Goal: Task Accomplishment & Management: Complete application form

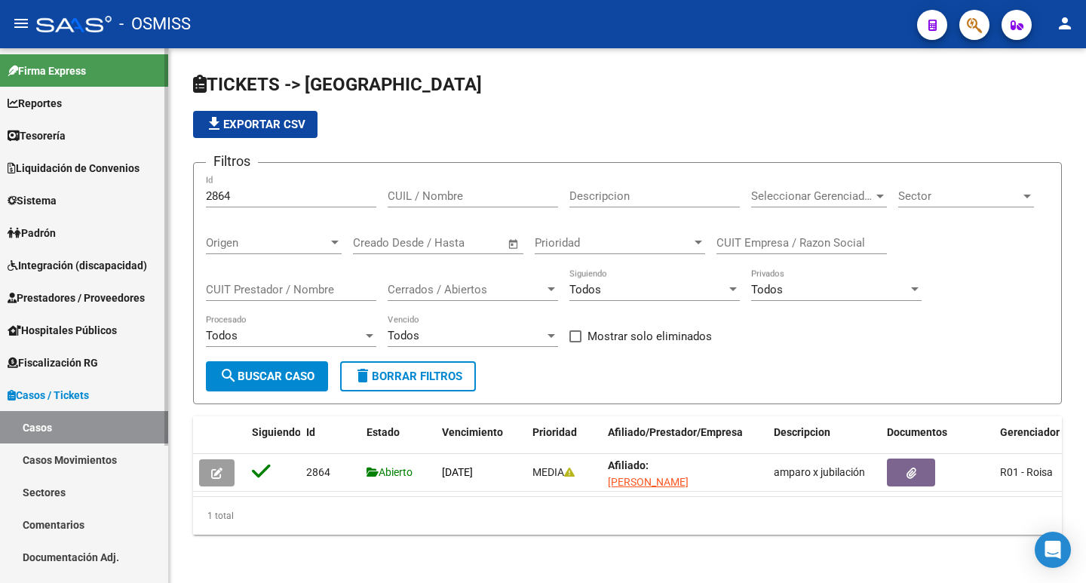
click at [66, 463] on link "Casos Movimientos" at bounding box center [84, 460] width 168 height 32
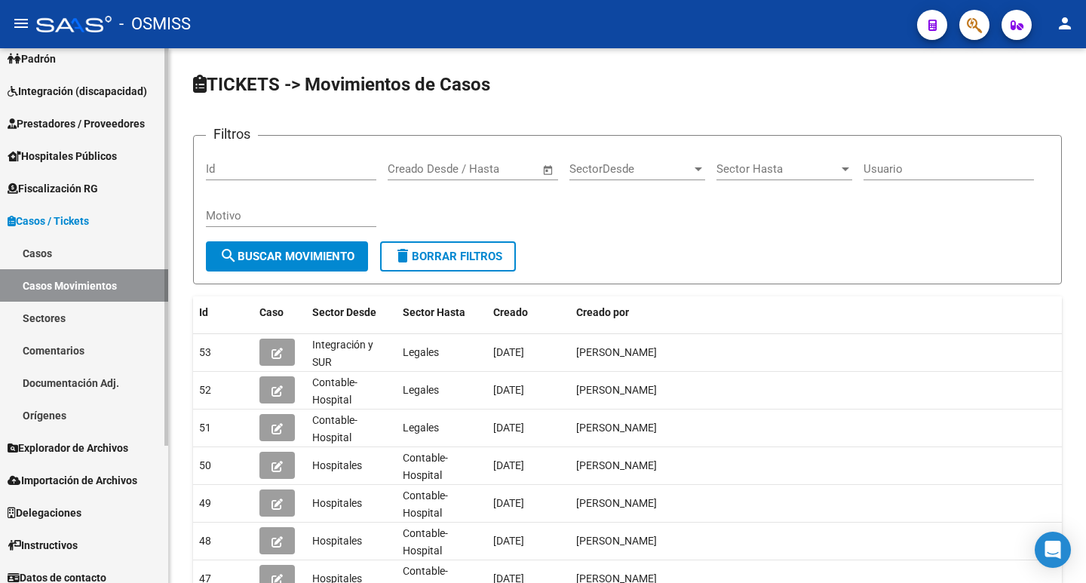
scroll to position [185, 0]
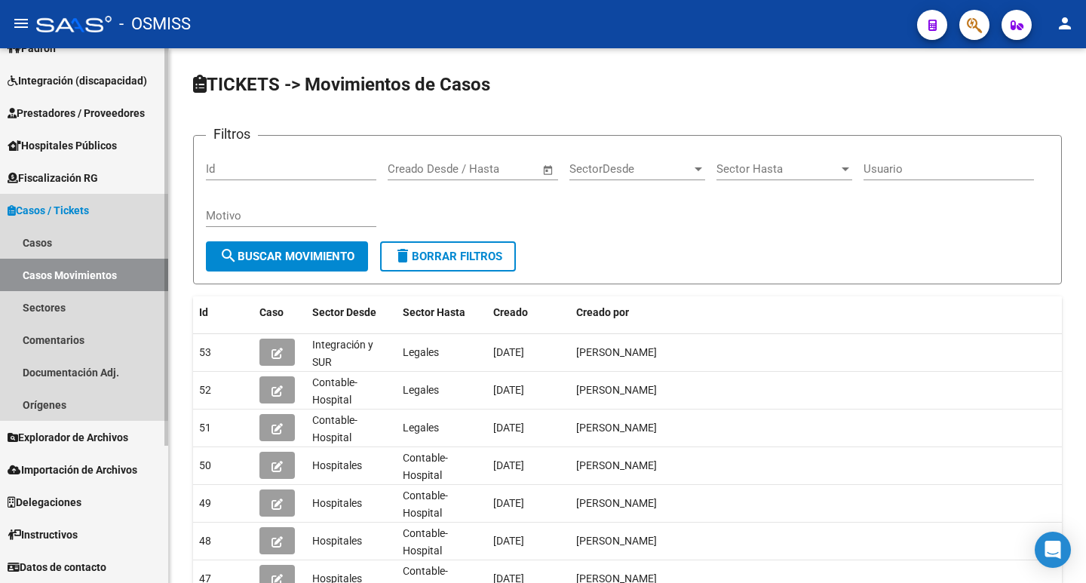
click at [60, 214] on span "Casos / Tickets" at bounding box center [48, 210] width 81 height 17
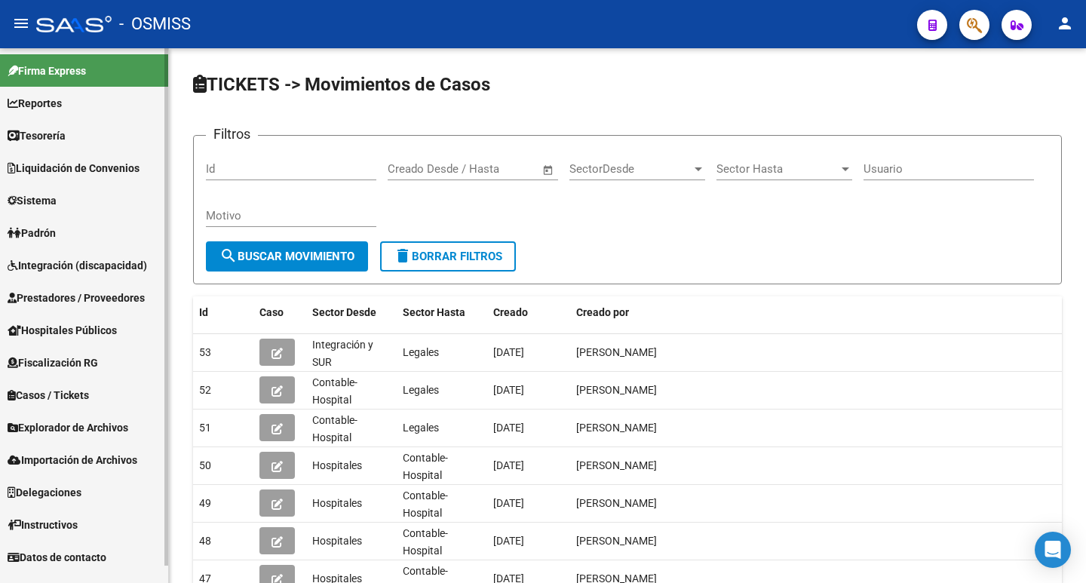
scroll to position [0, 0]
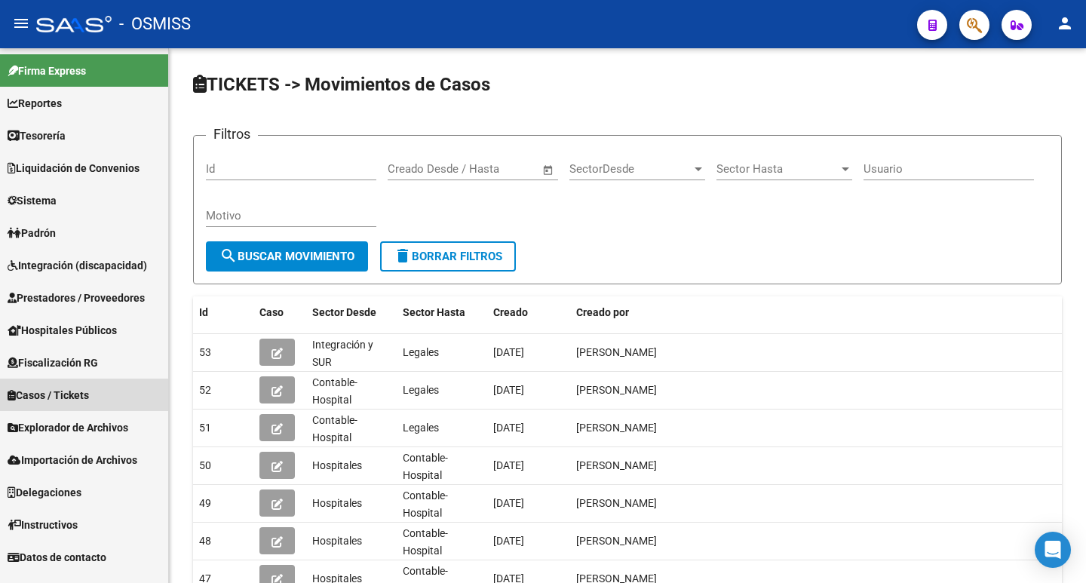
click at [62, 381] on link "Casos / Tickets" at bounding box center [84, 395] width 168 height 32
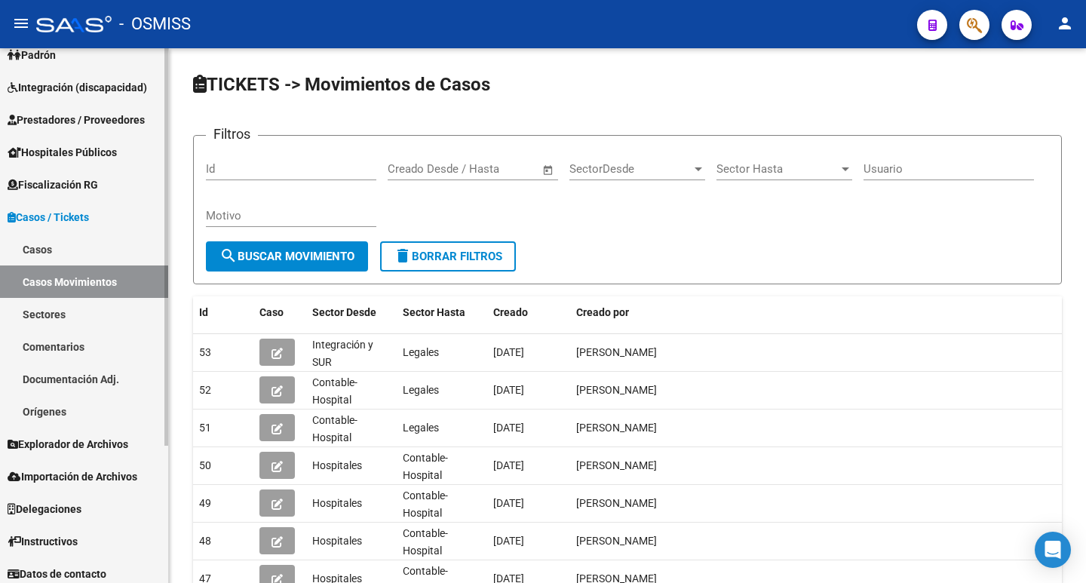
scroll to position [185, 0]
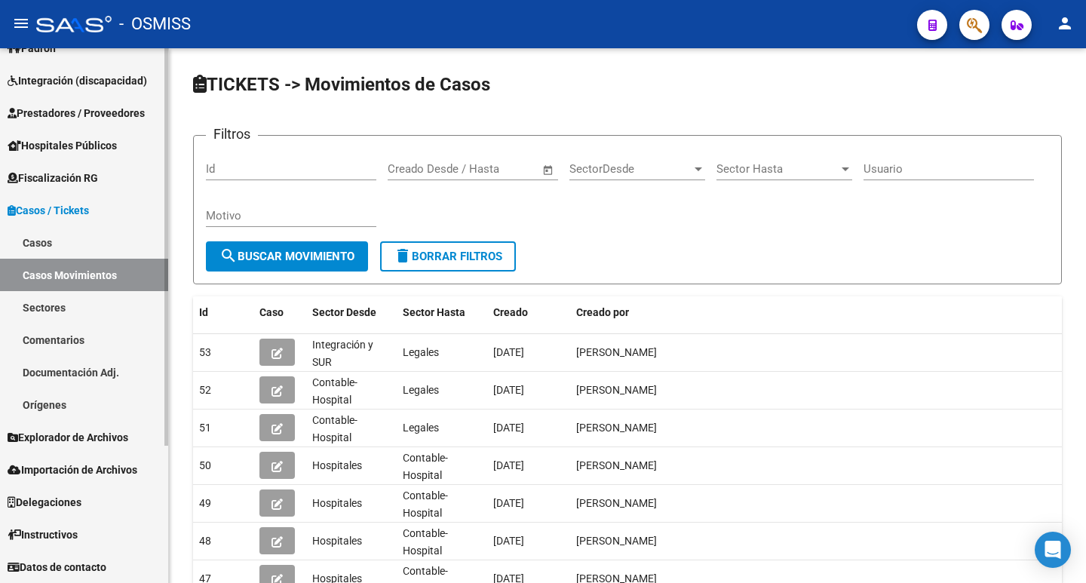
click at [66, 339] on link "Comentarios" at bounding box center [84, 340] width 168 height 32
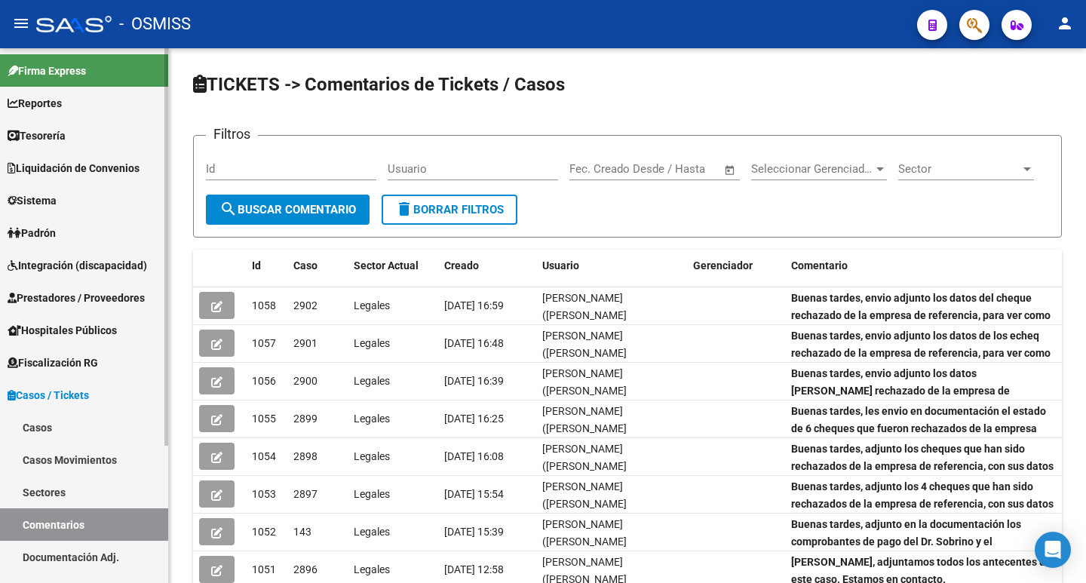
click at [86, 295] on span "Prestadores / Proveedores" at bounding box center [76, 298] width 137 height 17
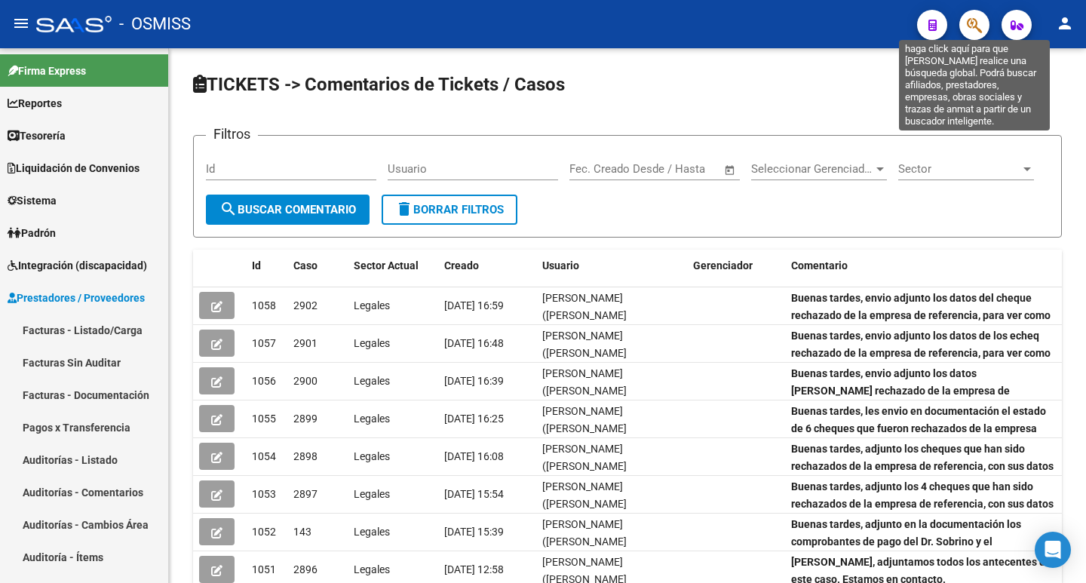
click at [982, 29] on icon "button" at bounding box center [974, 25] width 15 height 17
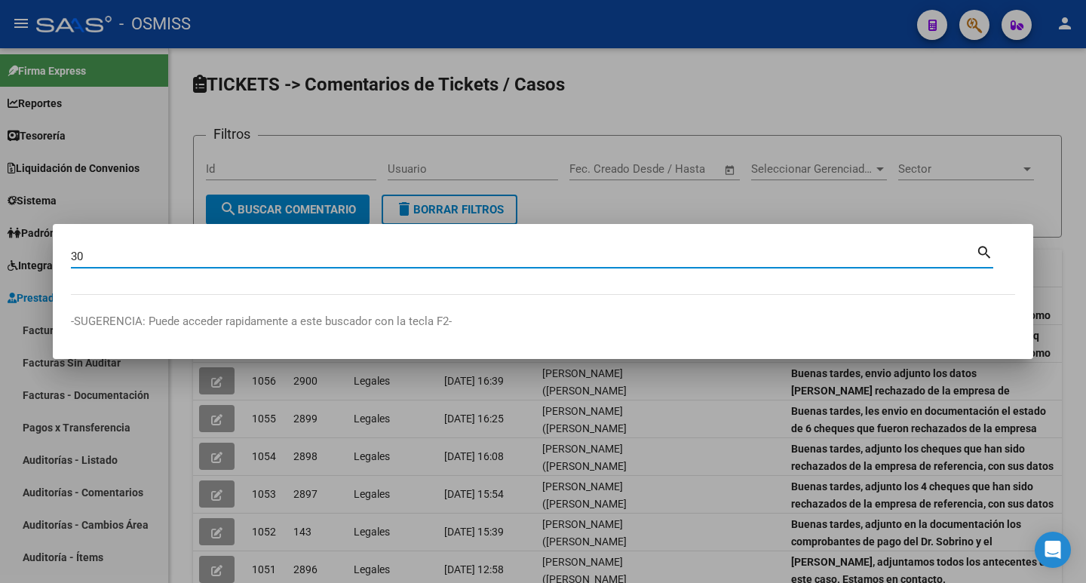
paste input "71778432"
type input "30717784320"
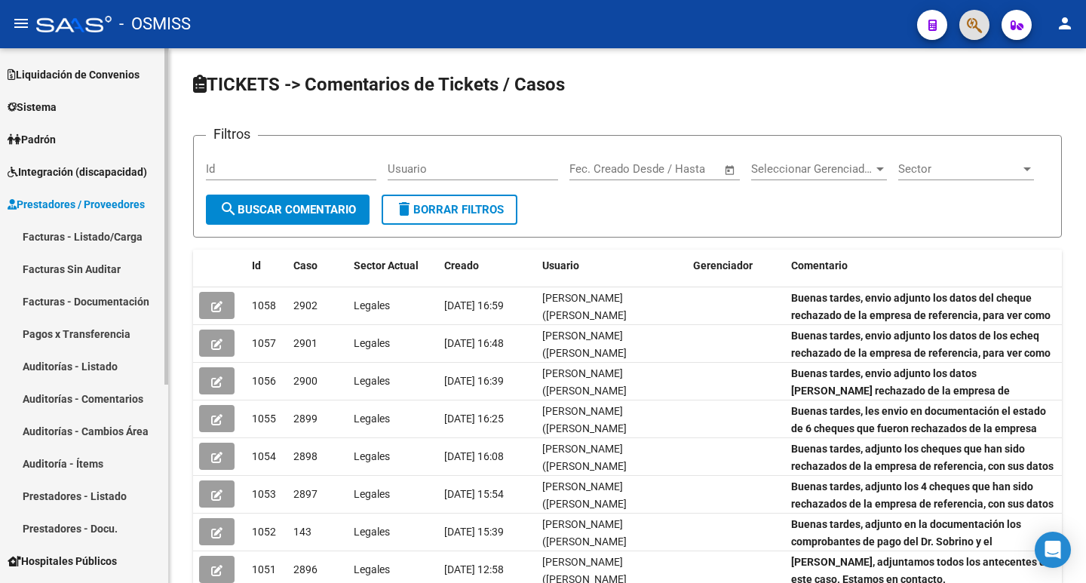
scroll to position [151, 0]
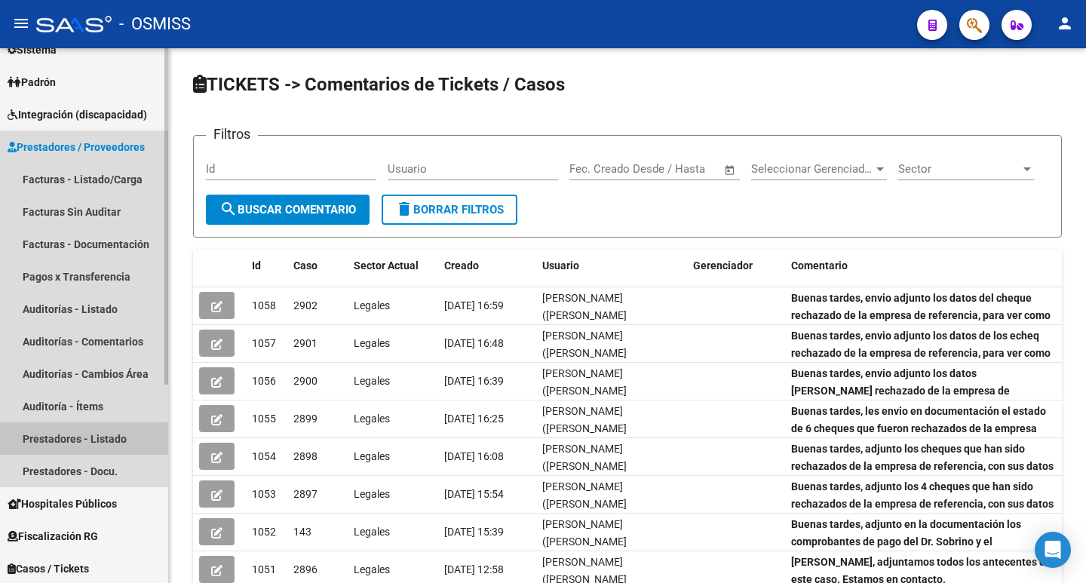
click at [92, 444] on link "Prestadores - Listado" at bounding box center [84, 438] width 168 height 32
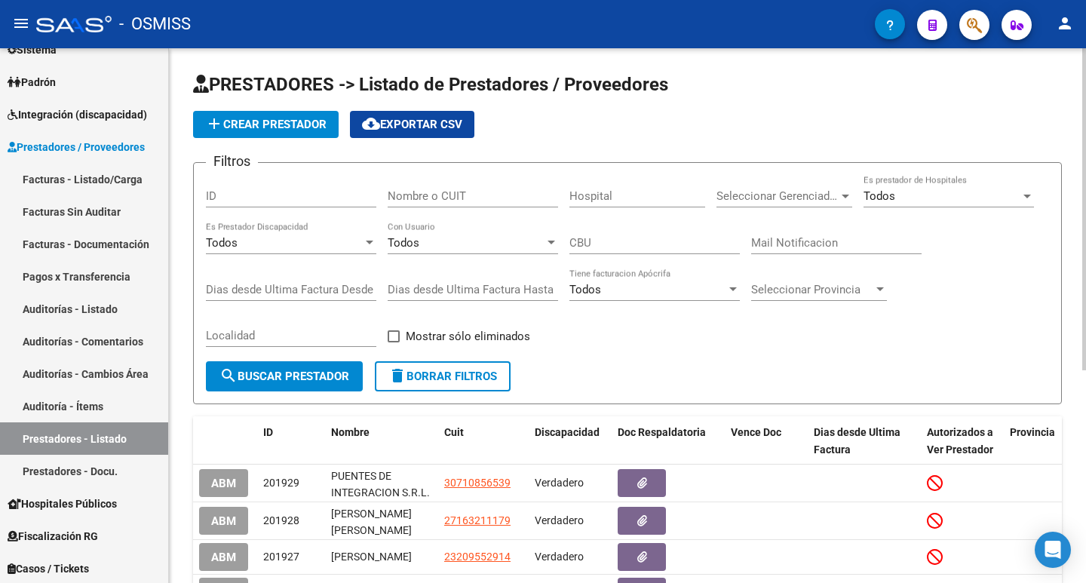
click at [293, 120] on span "add Crear Prestador" at bounding box center [265, 125] width 121 height 14
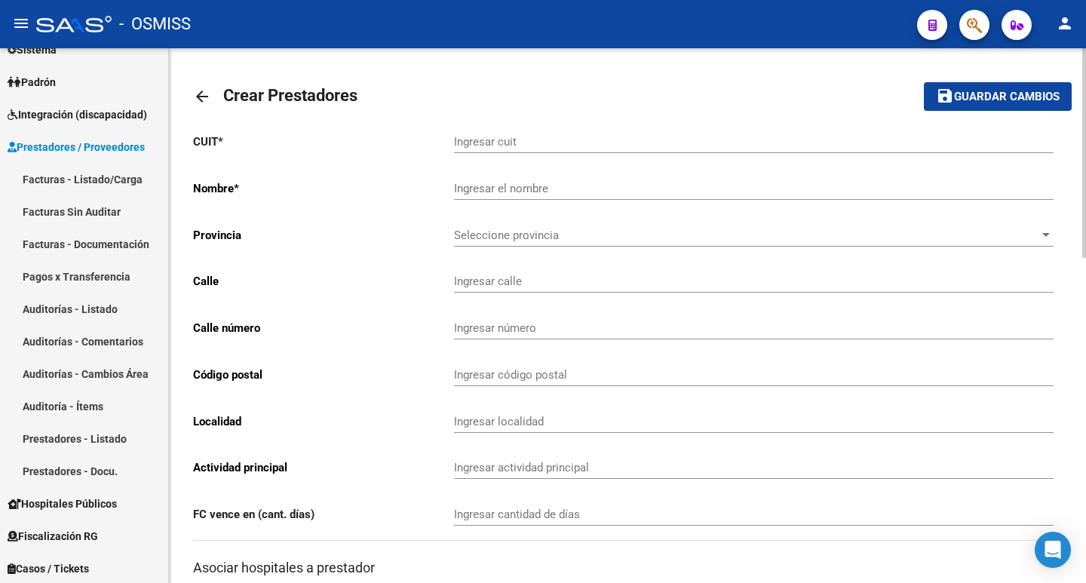
click at [493, 139] on input "Ingresar cuit" at bounding box center [754, 142] width 600 height 14
paste input "-71778432"
type input "30-71778432-0"
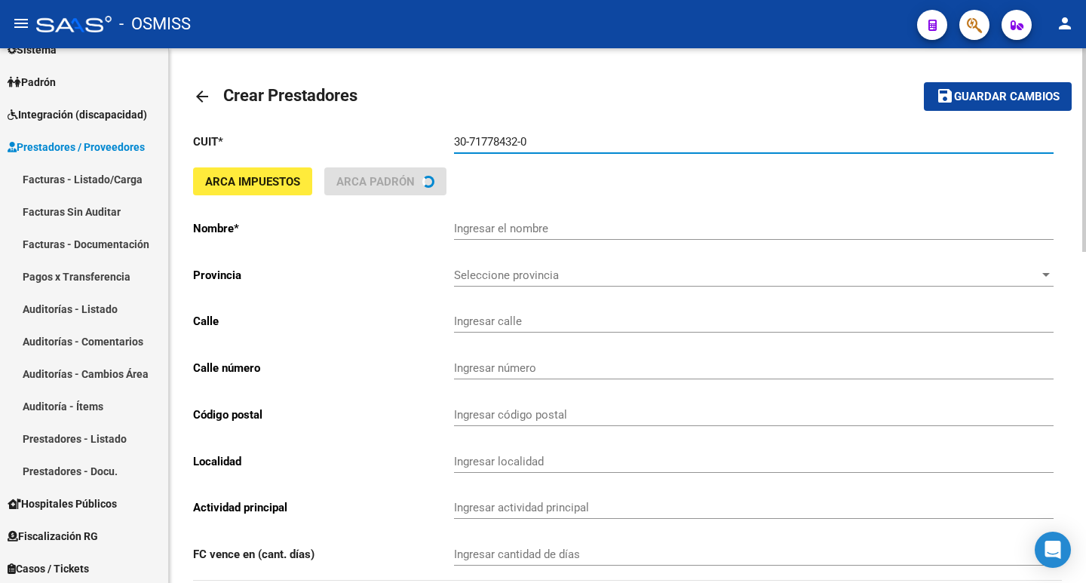
type input "DISTRIBUIDORA FAC S. R. L."
type input "PUEYRREDON 208"
type input "737"
type input "2000"
type input "ROSARIO NORTE"
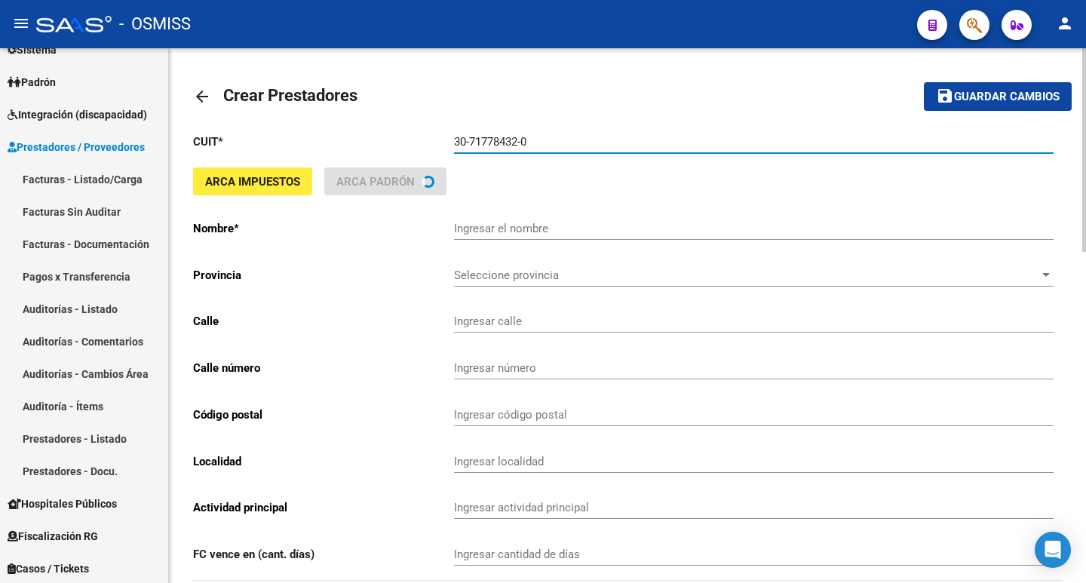
type input "812090"
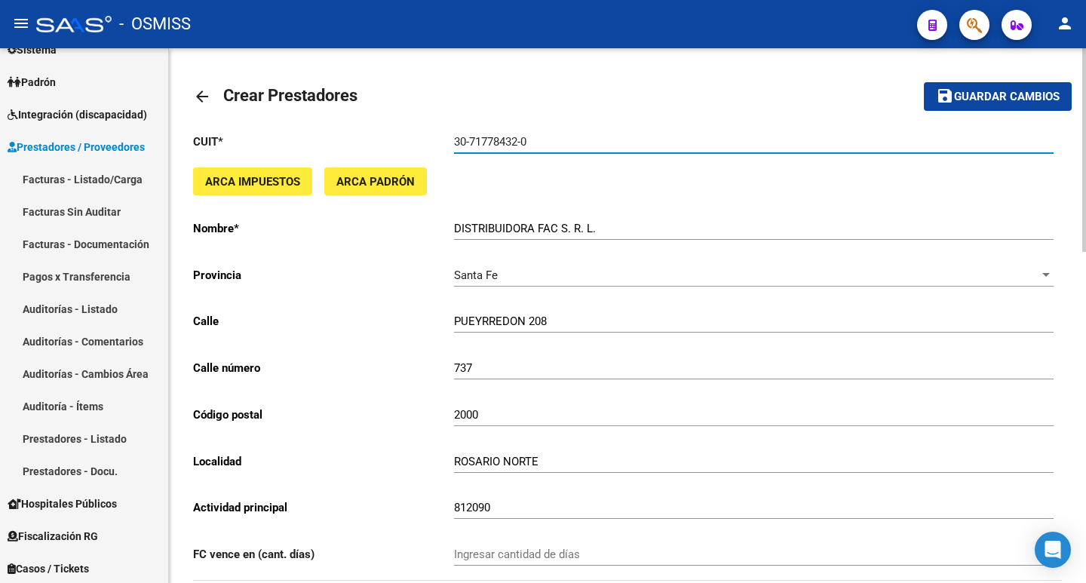
type input "30-71778432-0"
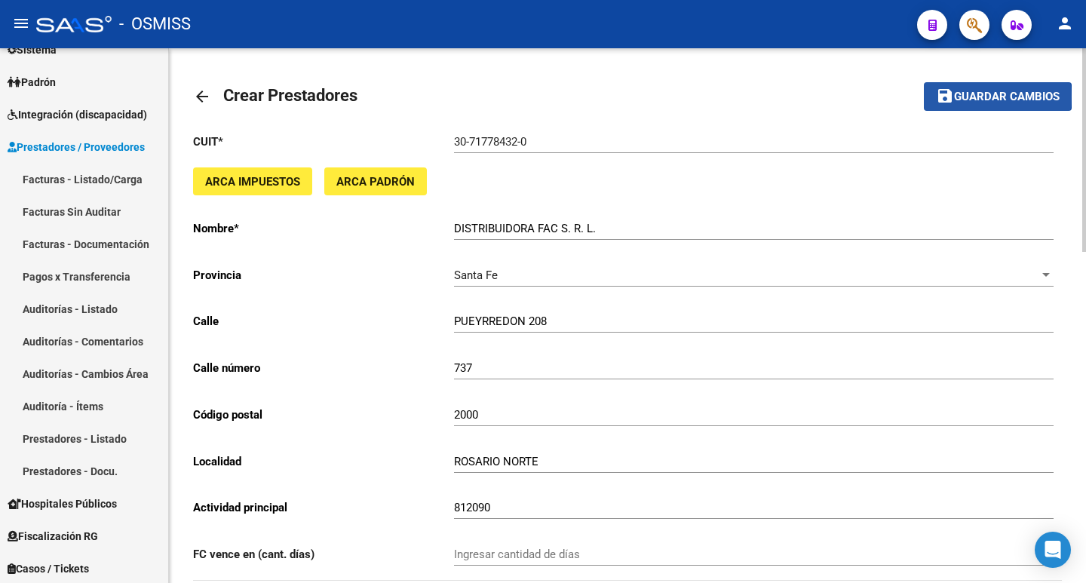
click at [987, 97] on span "Guardar cambios" at bounding box center [1007, 98] width 106 height 14
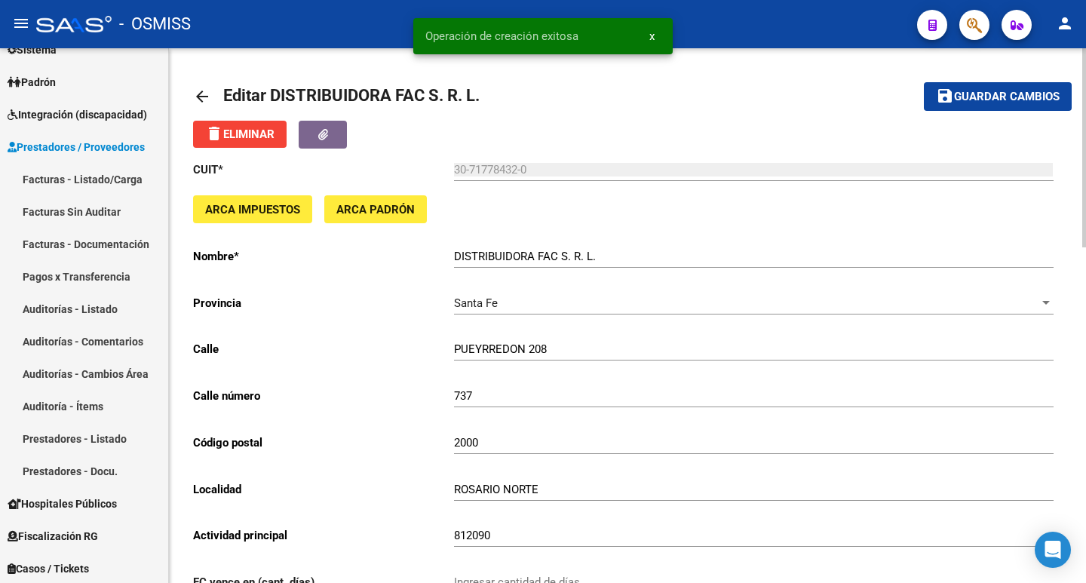
click at [982, 35] on span "button" at bounding box center [974, 25] width 15 height 31
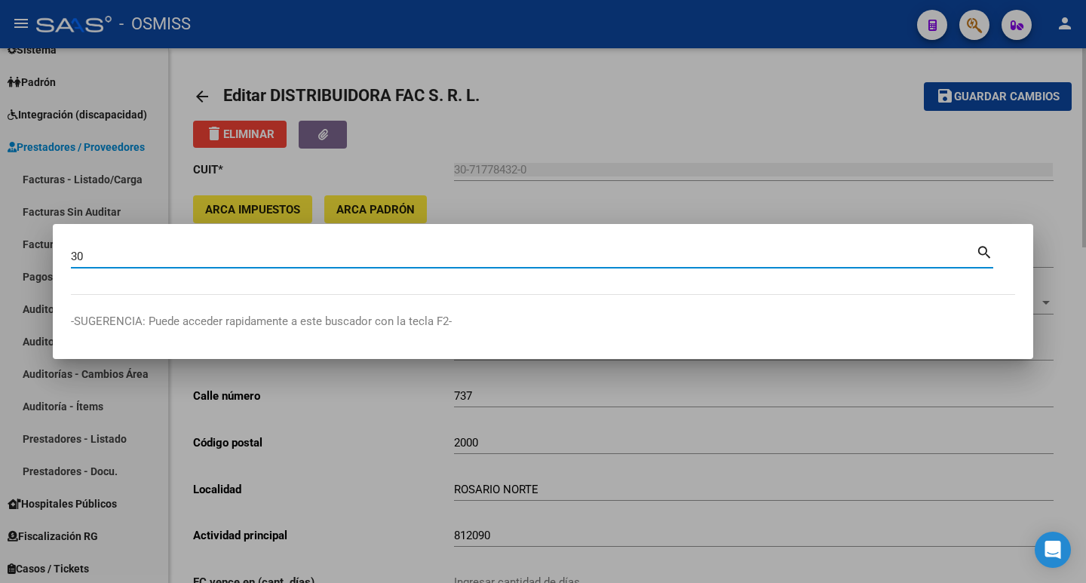
paste input "71778432"
type input "30717784320"
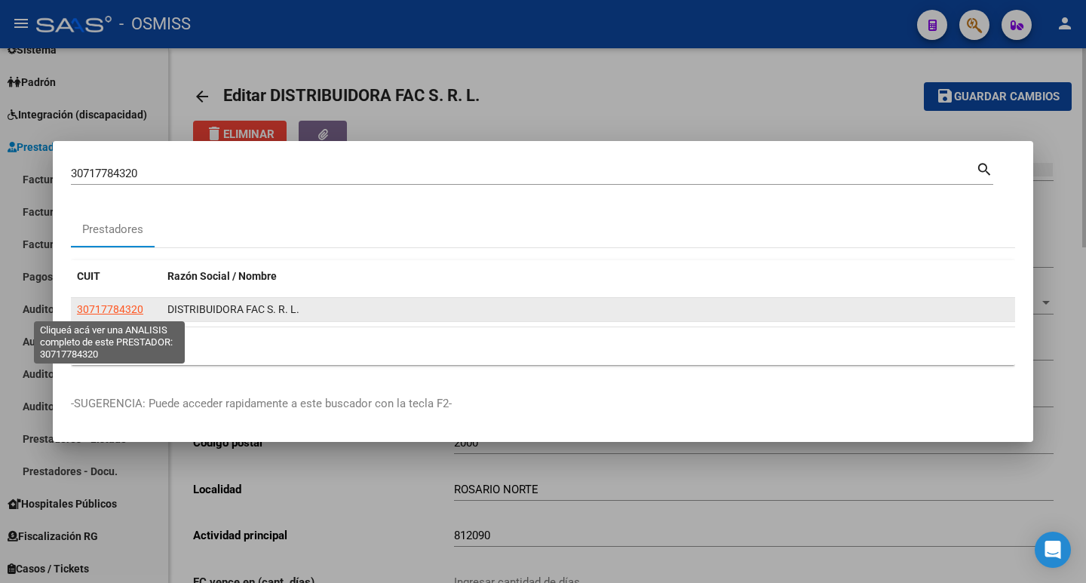
click at [94, 305] on span "30717784320" at bounding box center [110, 309] width 66 height 12
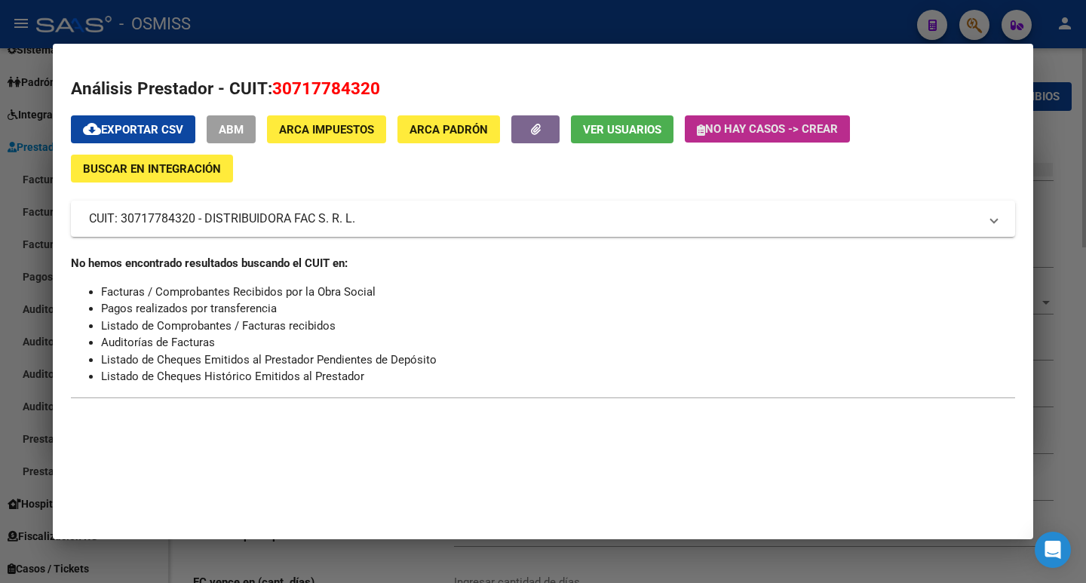
click at [742, 119] on button "No hay casos -> Crear" at bounding box center [767, 128] width 165 height 27
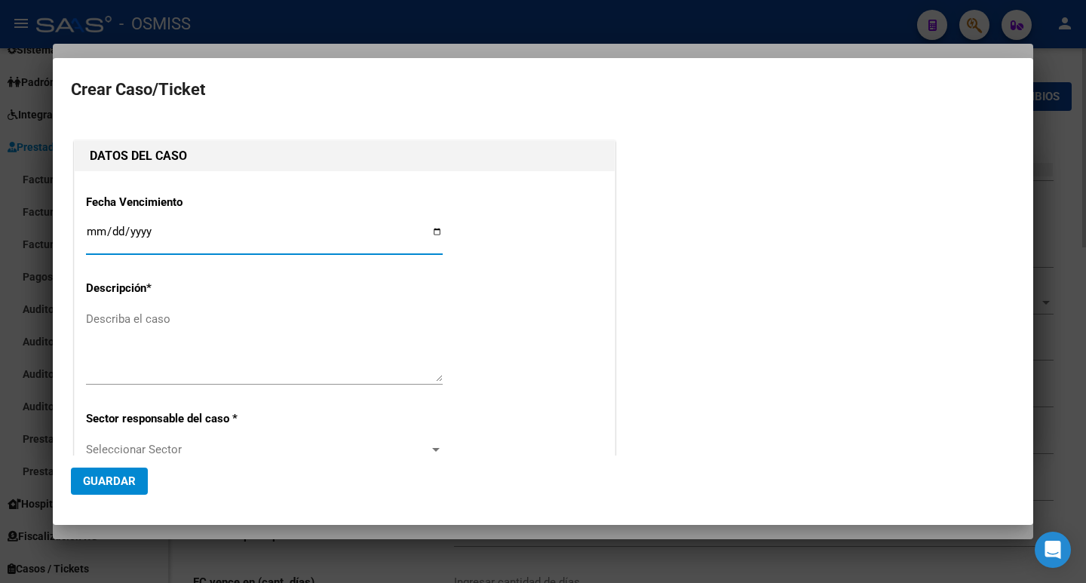
type input "30717784320"
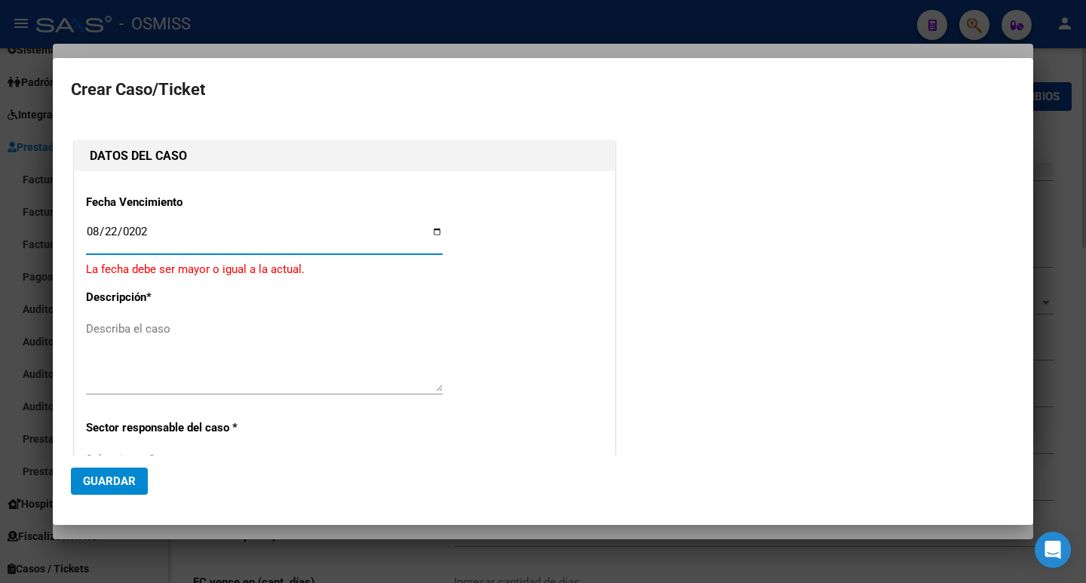
type input "[DATE]"
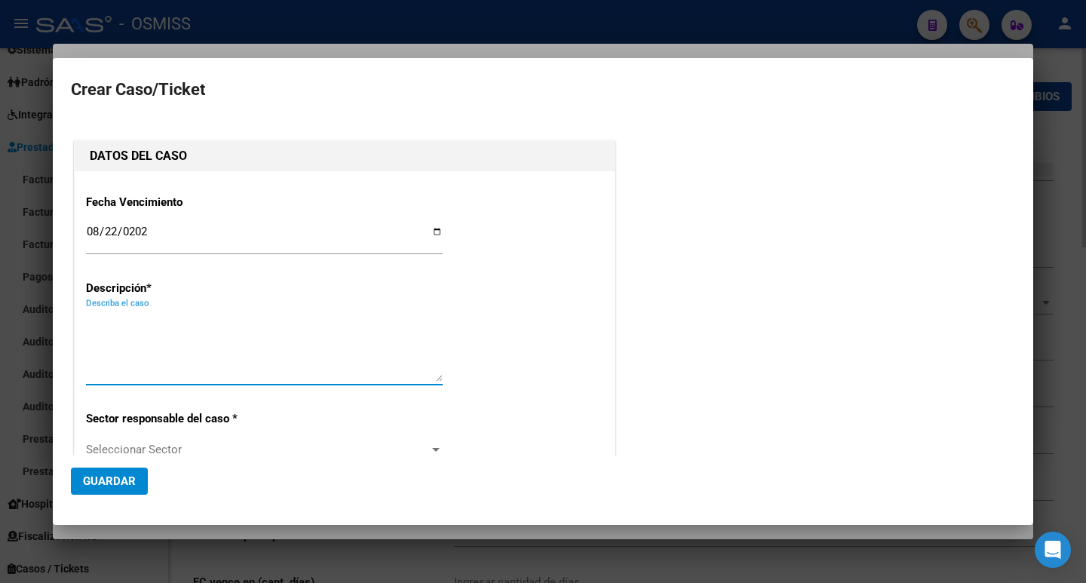
click at [130, 376] on textarea "Describa el caso" at bounding box center [264, 346] width 357 height 71
type textarea "i"
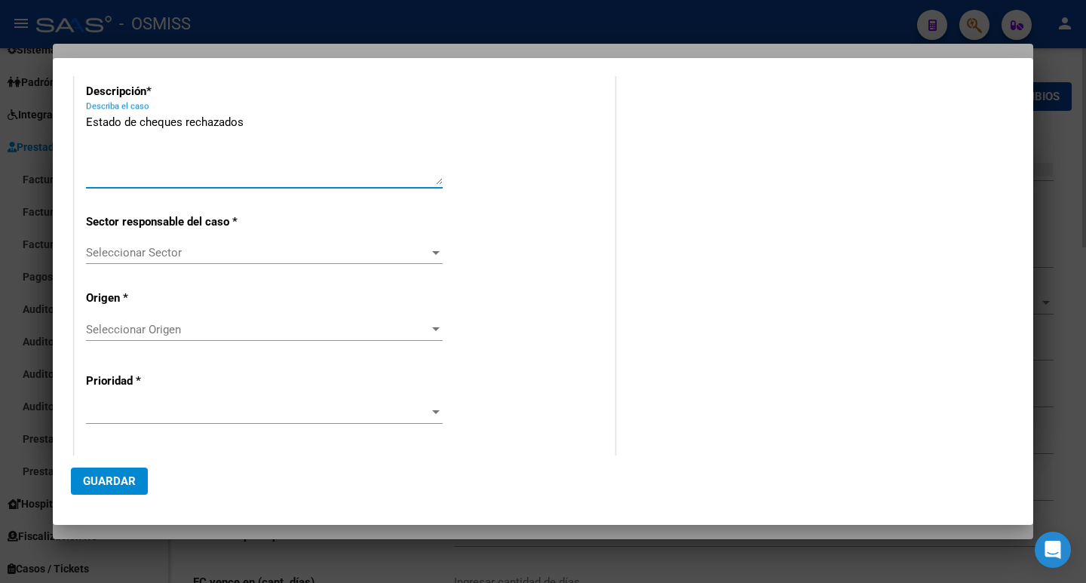
scroll to position [226, 0]
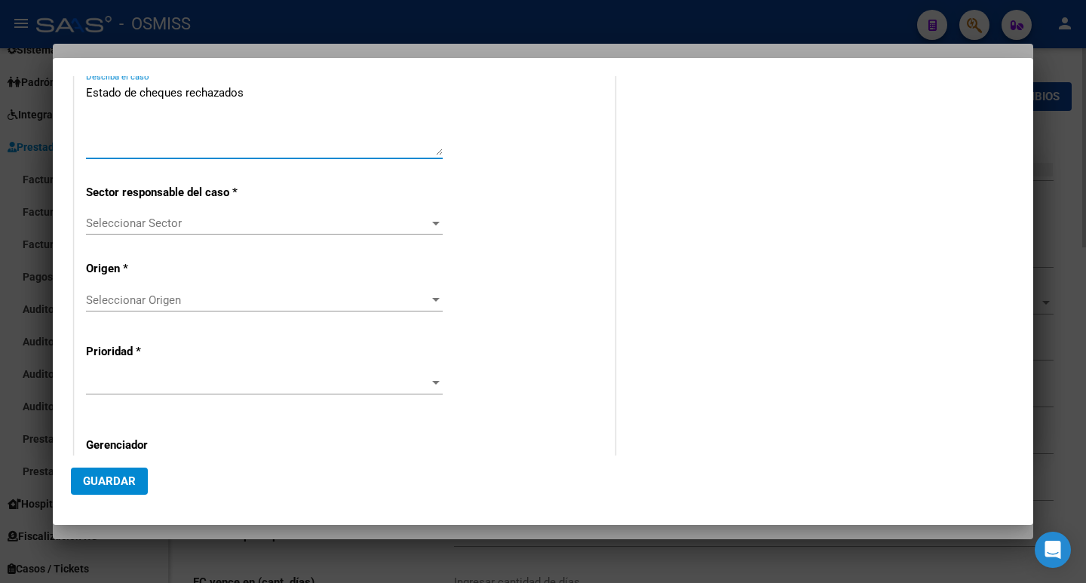
type textarea "Estado de cheques rechazados"
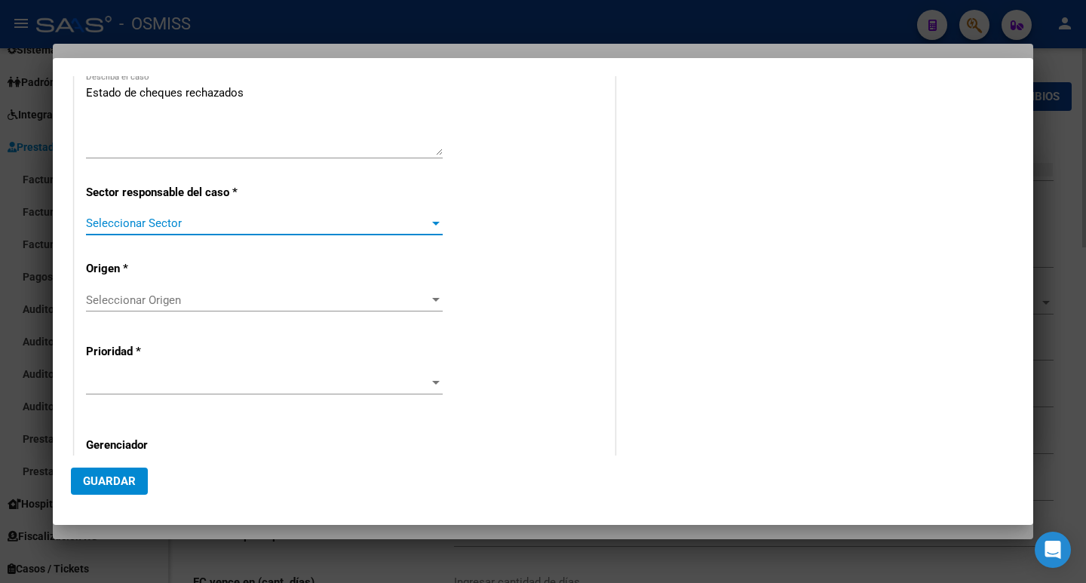
click at [146, 226] on span "Seleccionar Sector" at bounding box center [257, 223] width 343 height 14
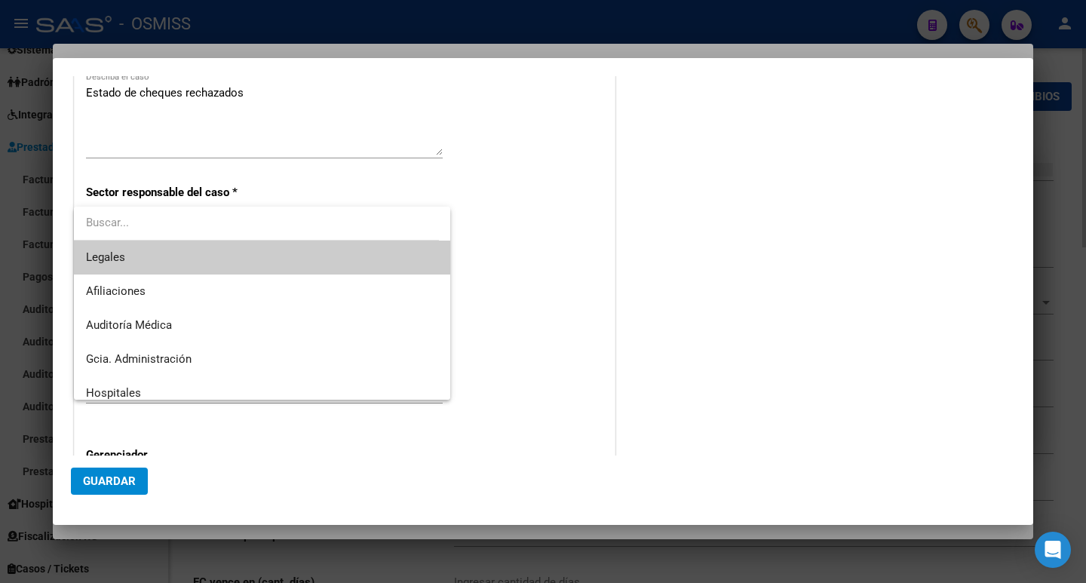
click at [144, 256] on span "Legales" at bounding box center [262, 258] width 352 height 34
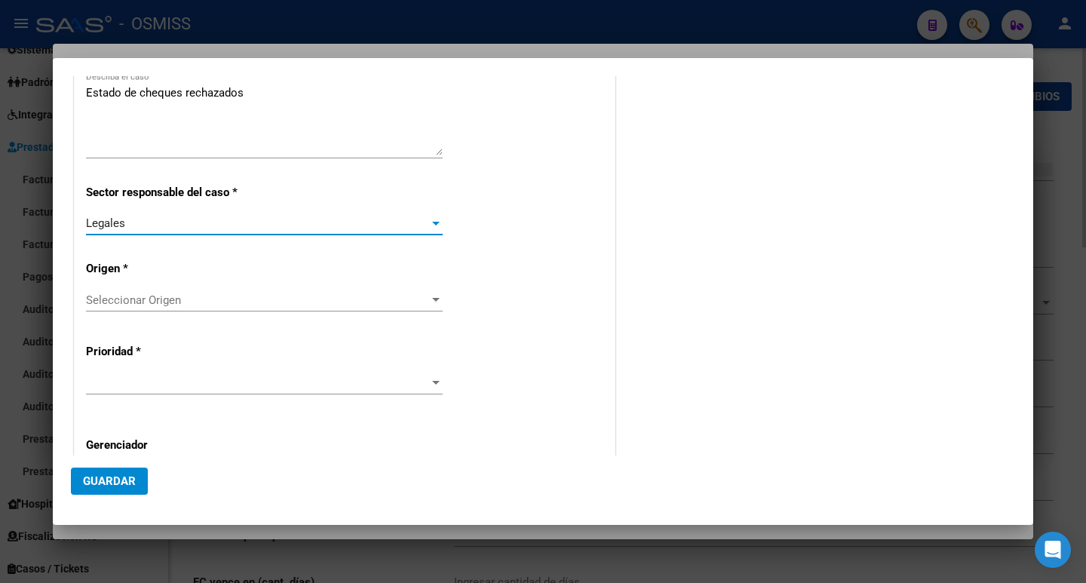
scroll to position [151, 0]
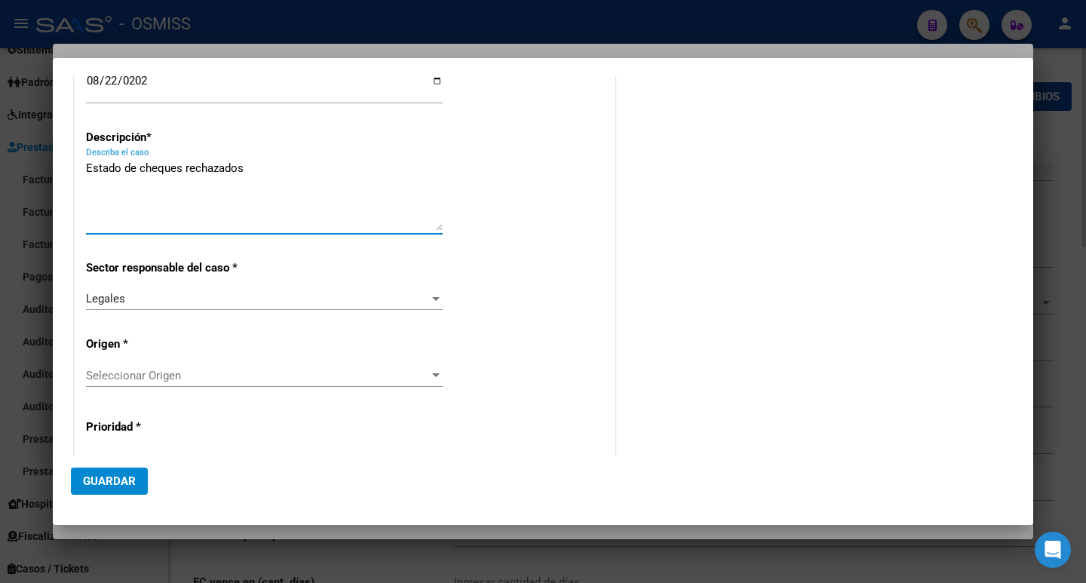
drag, startPoint x: 273, startPoint y: 167, endPoint x: 0, endPoint y: 183, distance: 273.5
click at [0, 183] on div "30717784320 Buscar (apellido, dni, cuil, [PERSON_NAME], cuit, obra social) sear…" at bounding box center [543, 291] width 1086 height 583
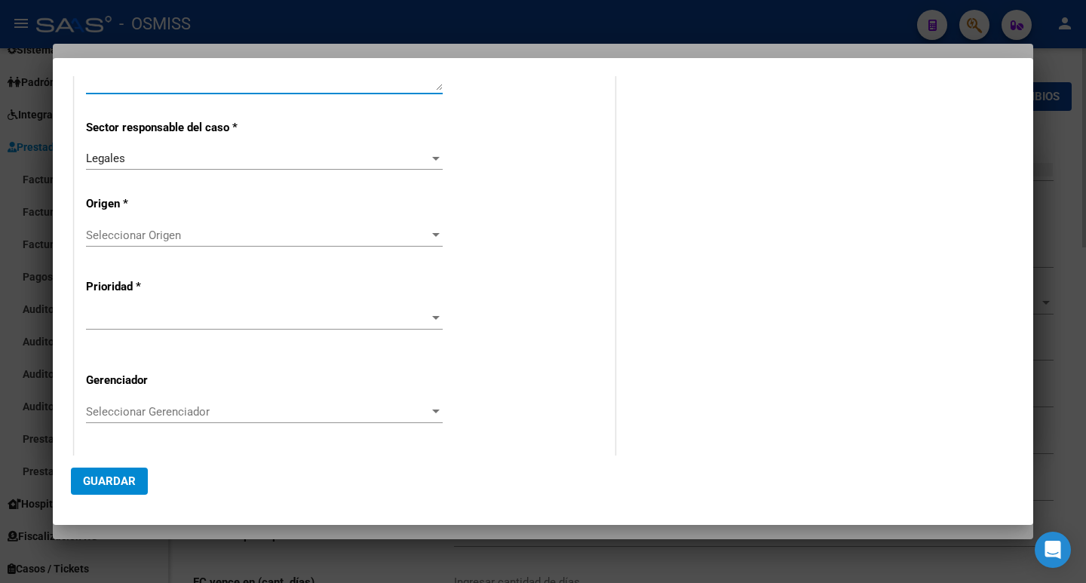
scroll to position [302, 0]
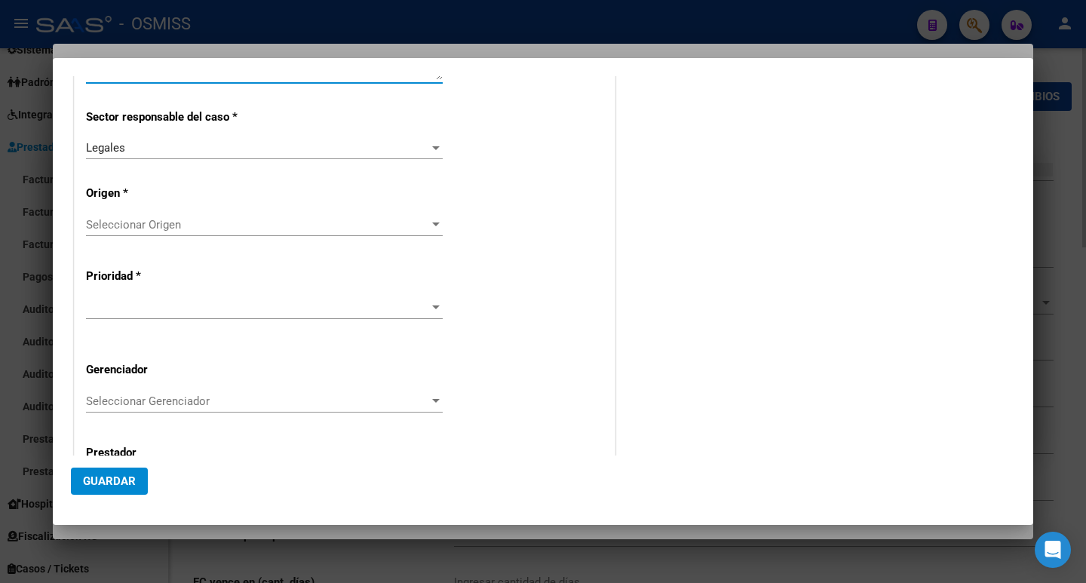
click at [220, 223] on span "Seleccionar Origen" at bounding box center [257, 225] width 343 height 14
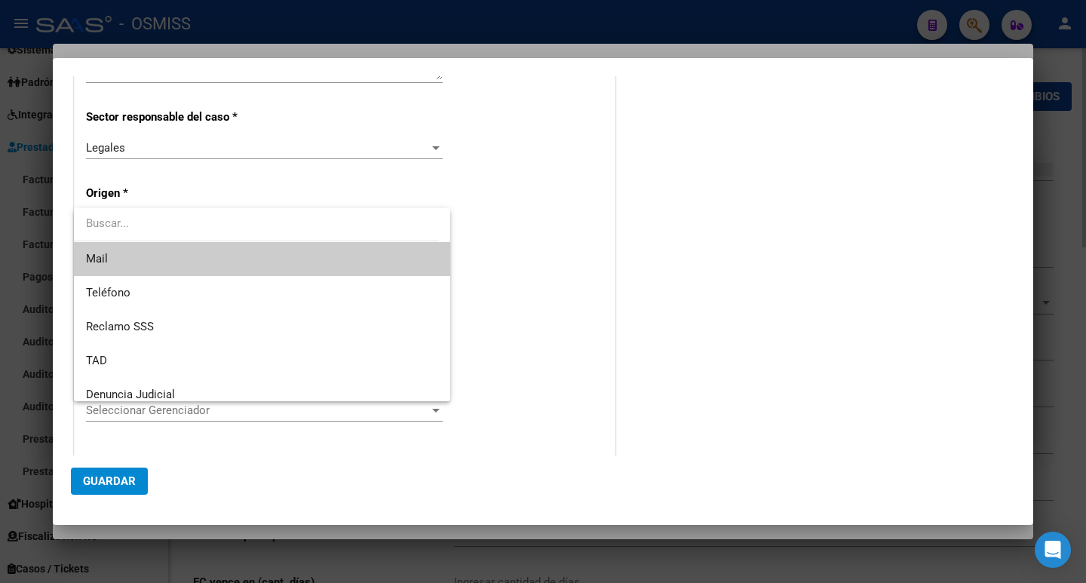
click at [187, 268] on span "Mail" at bounding box center [262, 259] width 352 height 34
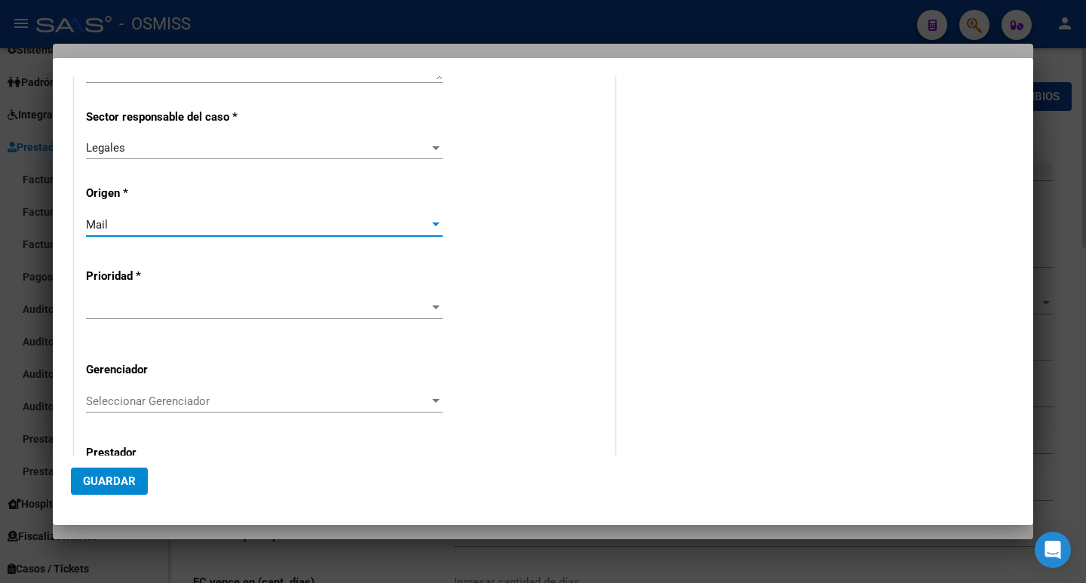
click at [146, 302] on span at bounding box center [257, 308] width 343 height 14
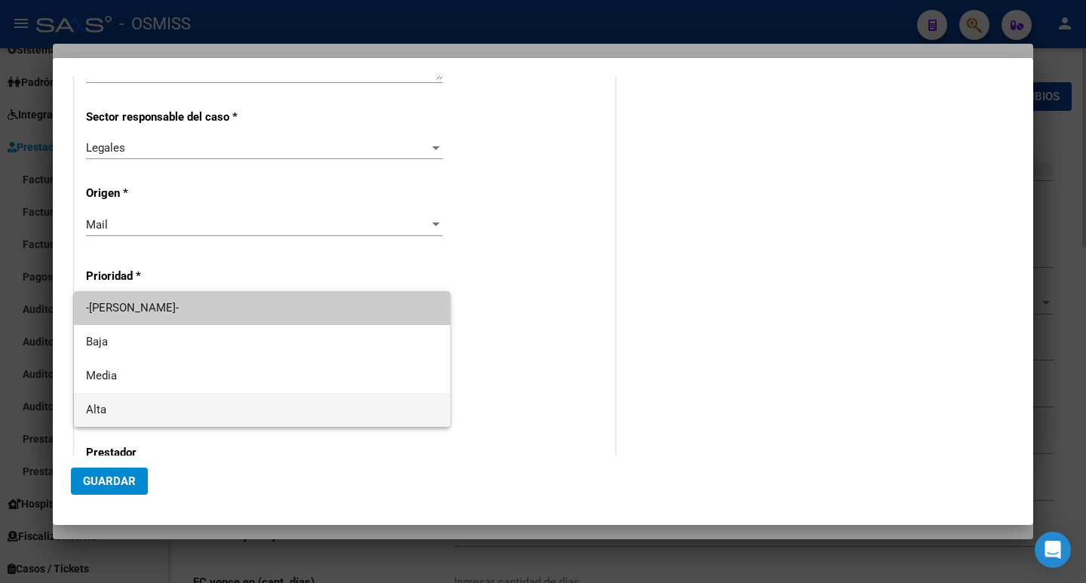
click at [146, 407] on span "Alta" at bounding box center [262, 410] width 352 height 34
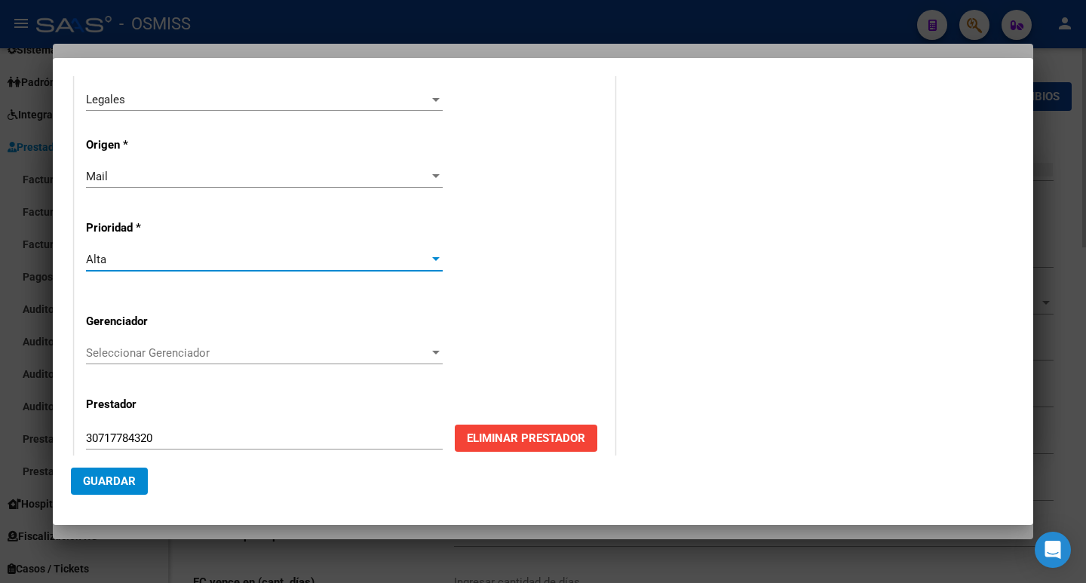
scroll to position [373, 0]
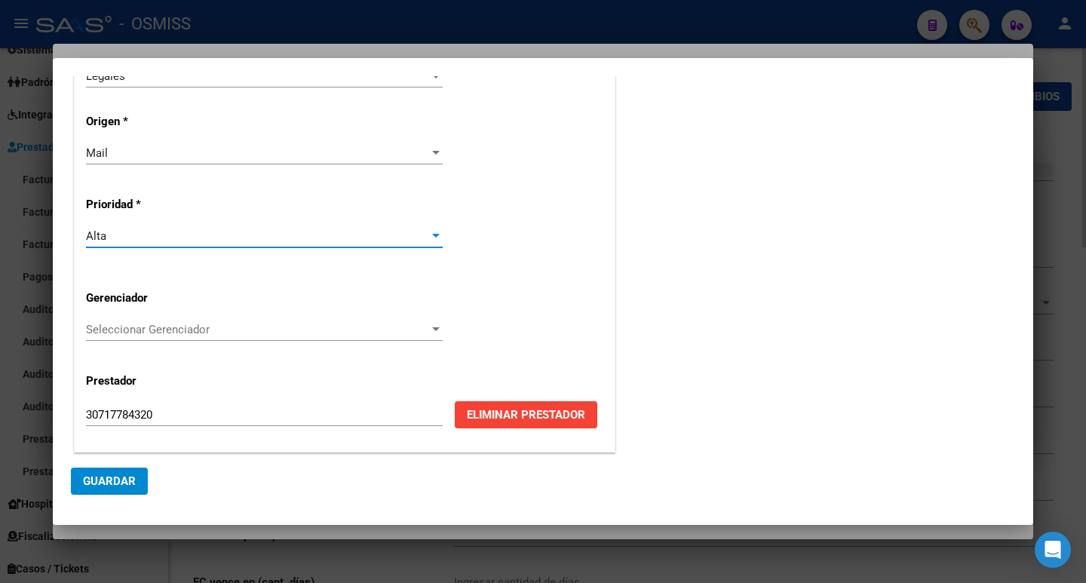
click at [84, 476] on span "Guardar" at bounding box center [109, 481] width 53 height 14
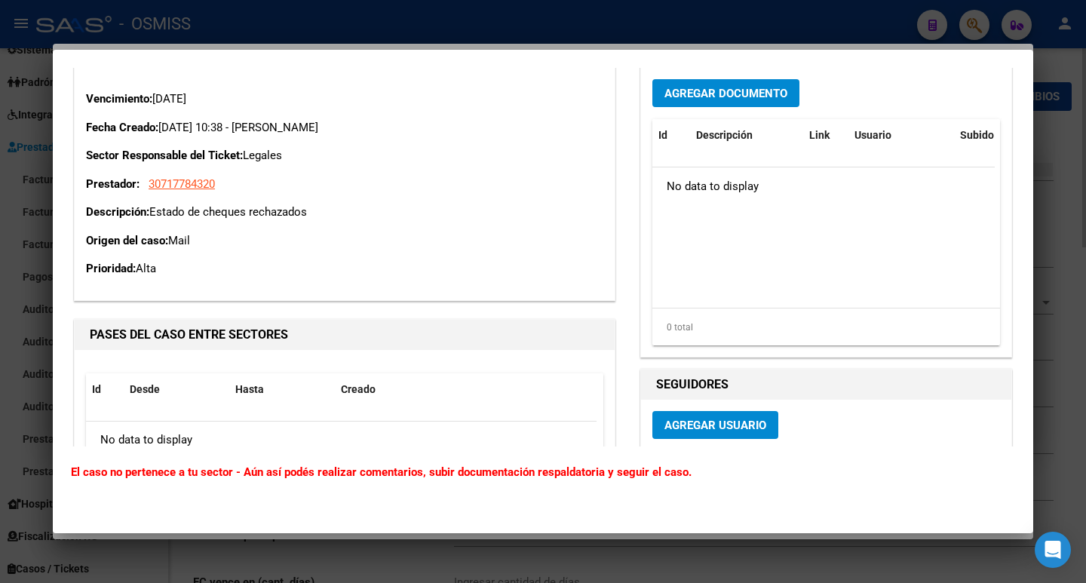
scroll to position [0, 0]
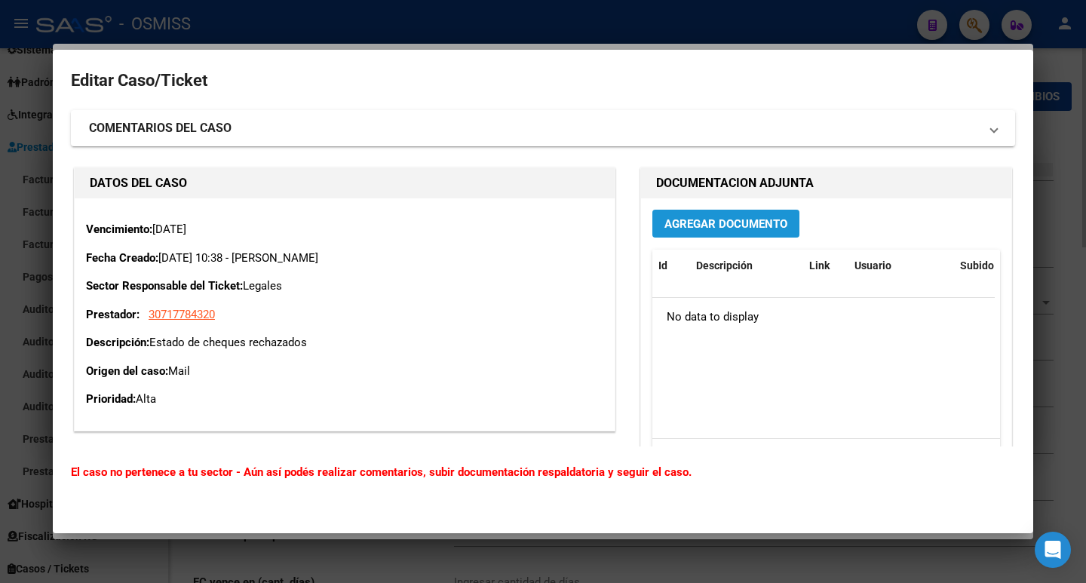
click at [715, 216] on span "Agregar Documento" at bounding box center [726, 223] width 123 height 14
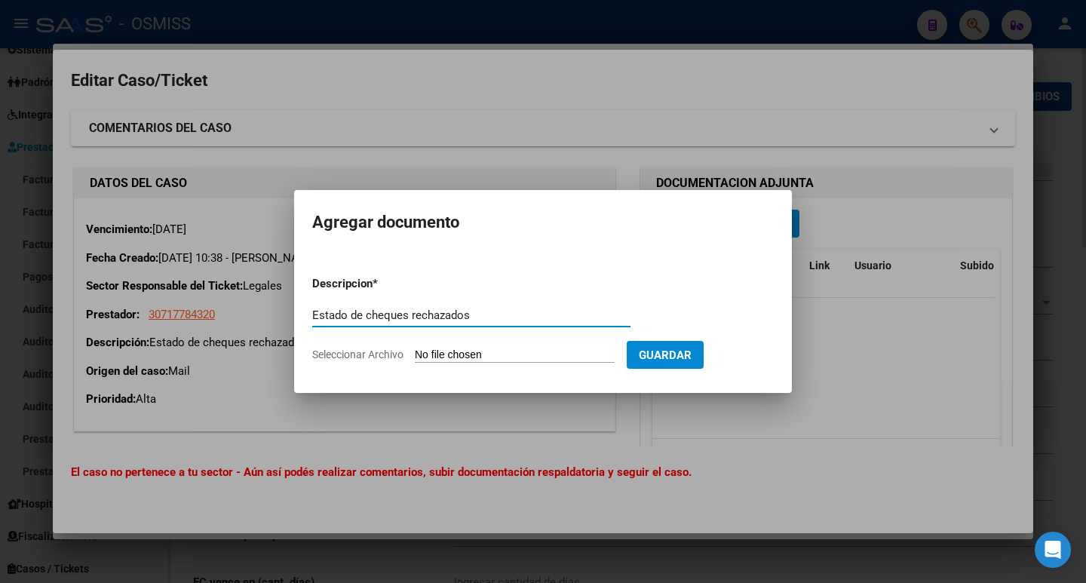
type input "Estado de cheques rechazados"
click at [692, 360] on span "Guardar" at bounding box center [665, 355] width 53 height 14
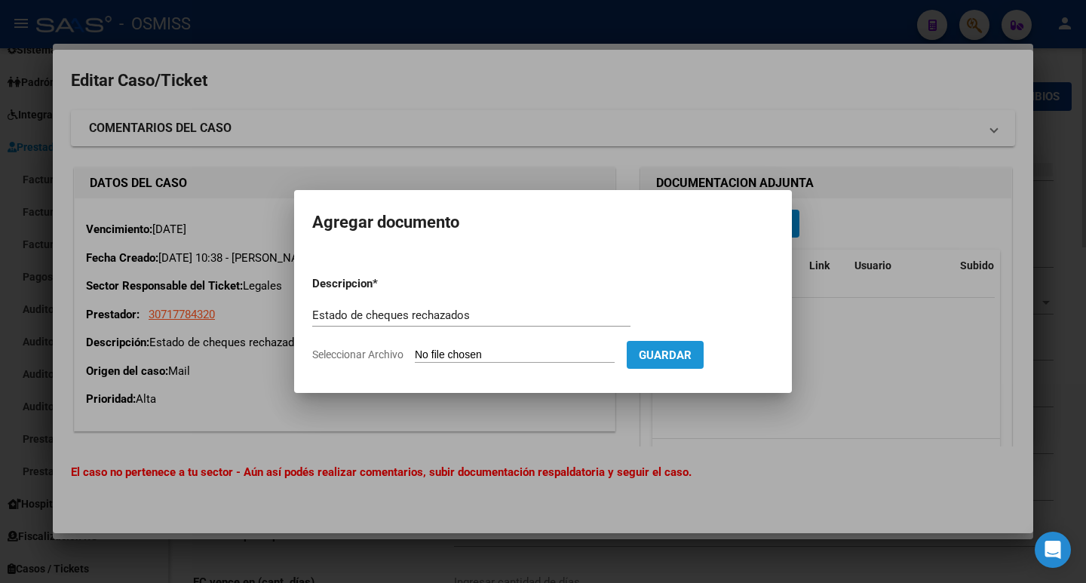
click at [692, 357] on span "Guardar" at bounding box center [665, 355] width 53 height 14
click at [691, 352] on span "Guardar" at bounding box center [665, 355] width 53 height 14
type input "C:\fakepath\DISTRIBUIDORA FAC.jpg"
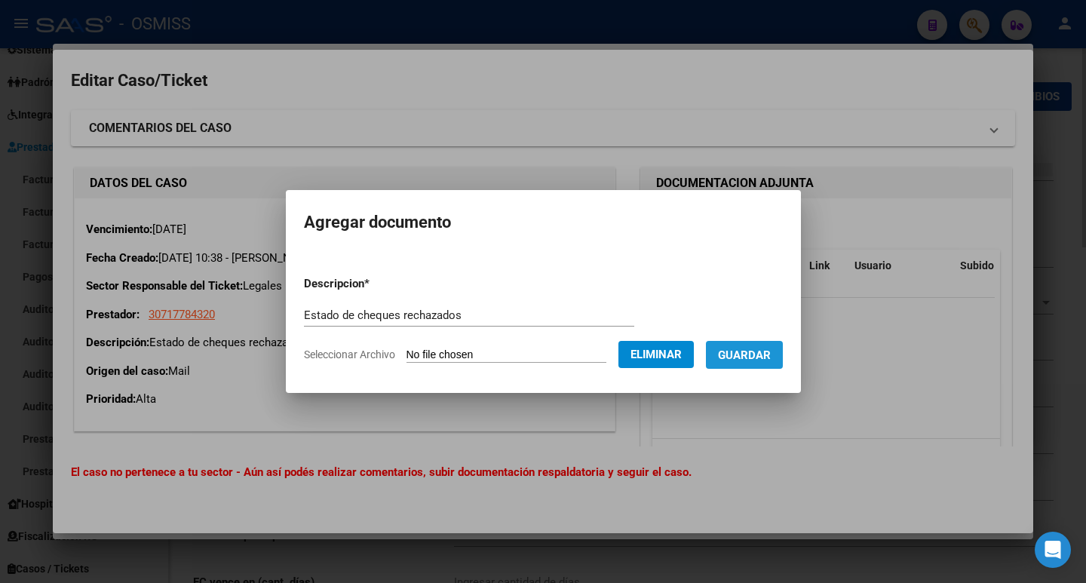
drag, startPoint x: 777, startPoint y: 358, endPoint x: 941, endPoint y: 422, distance: 176.5
click at [771, 358] on span "Guardar" at bounding box center [744, 355] width 53 height 14
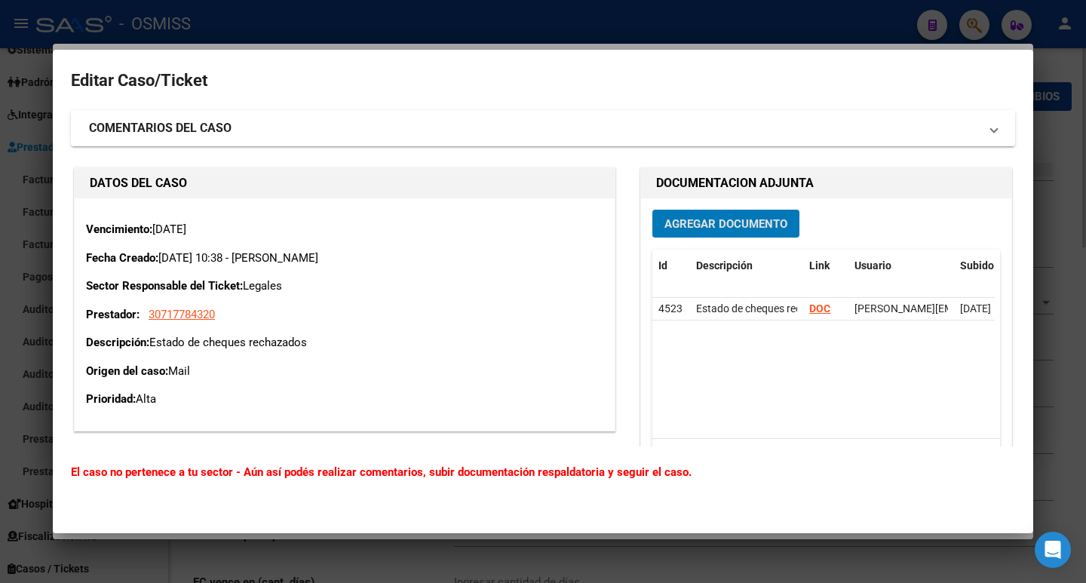
click at [211, 135] on strong "COMENTARIOS DEL CASO" at bounding box center [160, 128] width 143 height 18
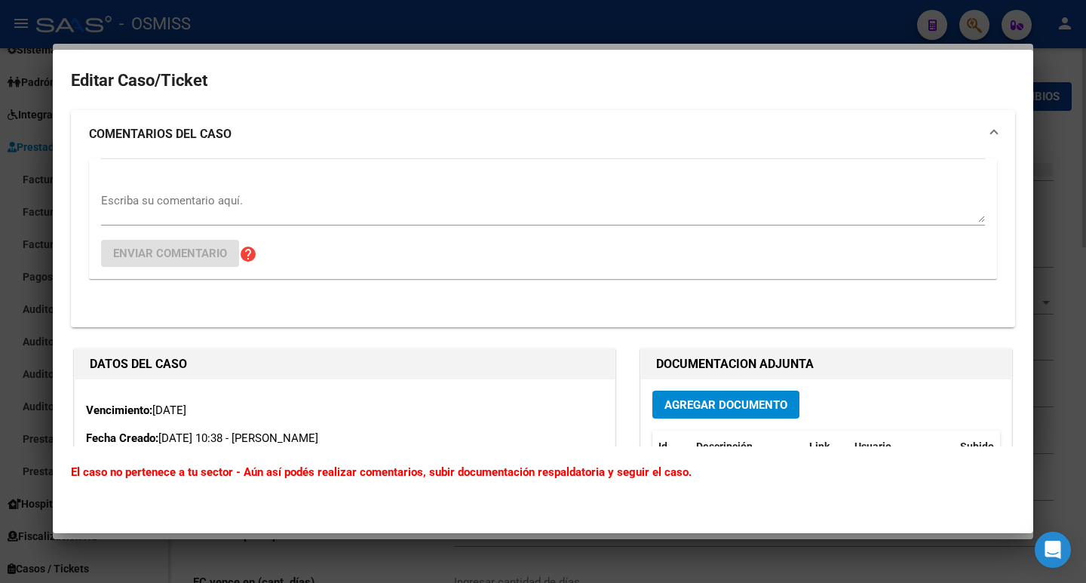
click at [158, 224] on div "Escriba su comentario aquí." at bounding box center [543, 207] width 884 height 36
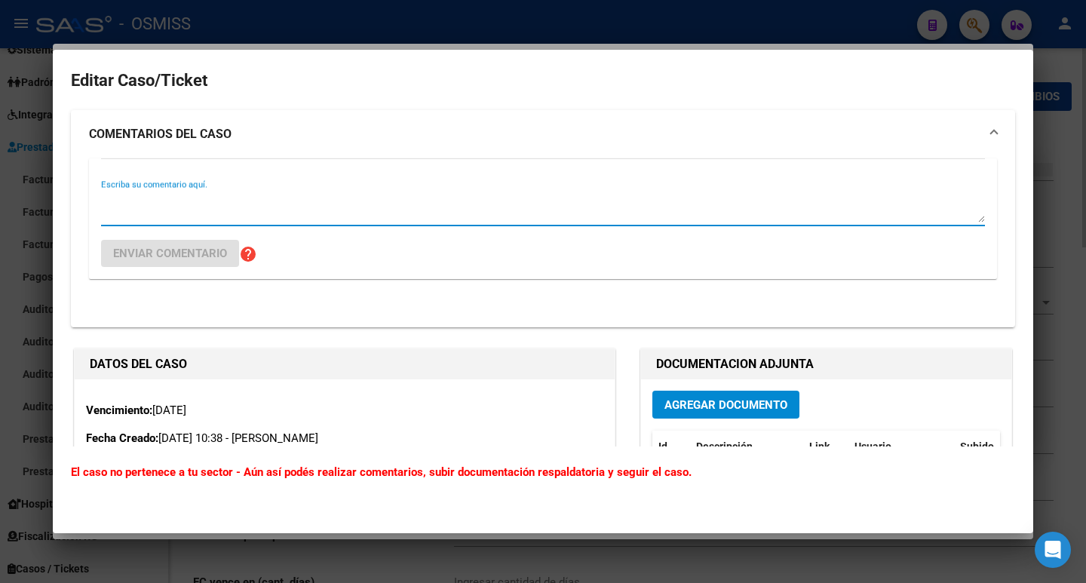
click at [159, 218] on textarea "Escriba su comentario aquí." at bounding box center [543, 207] width 884 height 30
type textarea "b"
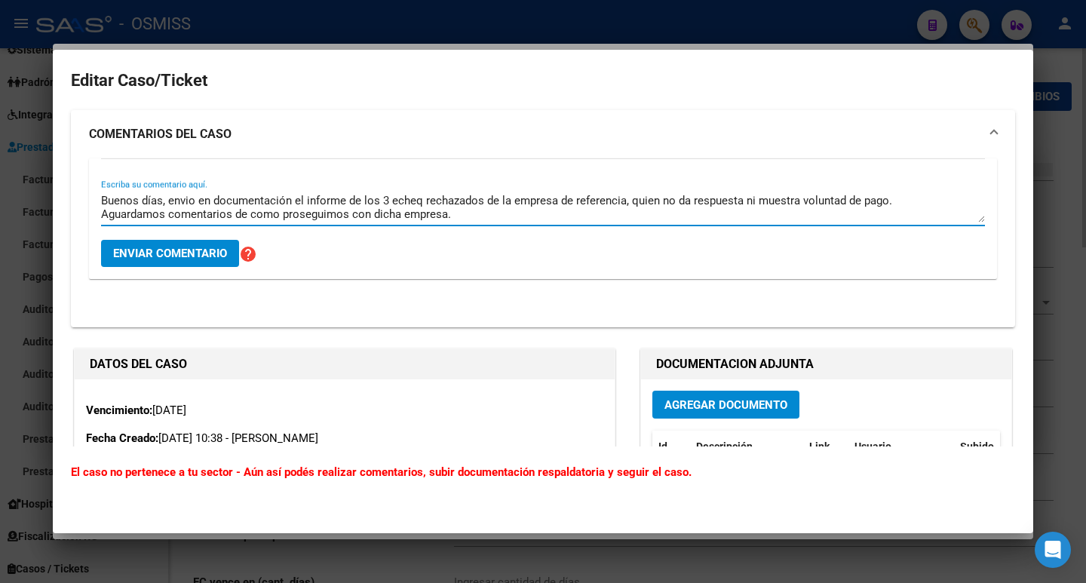
scroll to position [26, 0]
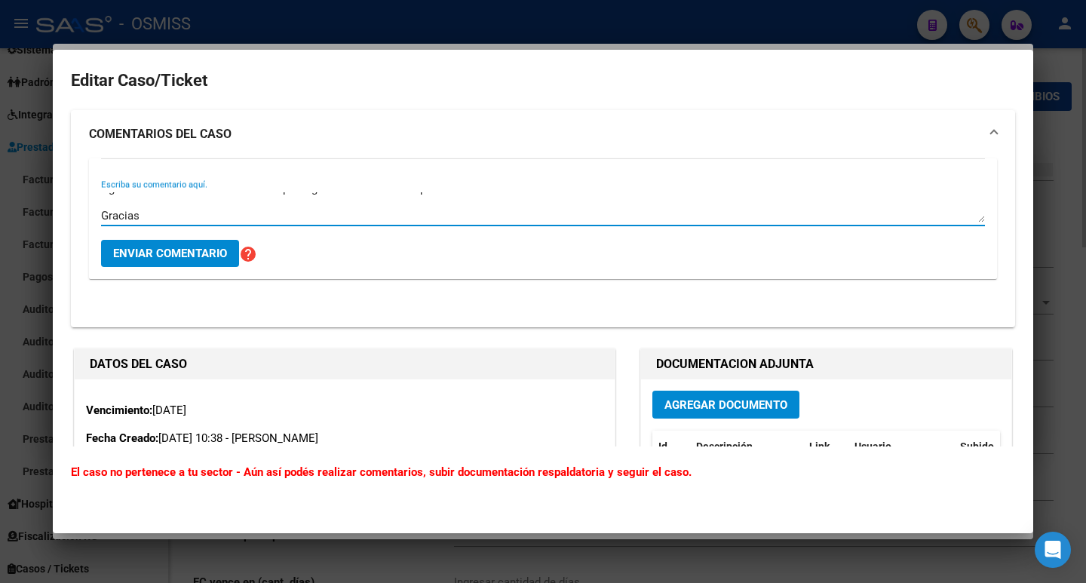
type textarea "Buenos días, envio en documentación el informe de los 3 echeq rechazados de la …"
click at [137, 258] on span "Enviar comentario" at bounding box center [170, 254] width 114 height 14
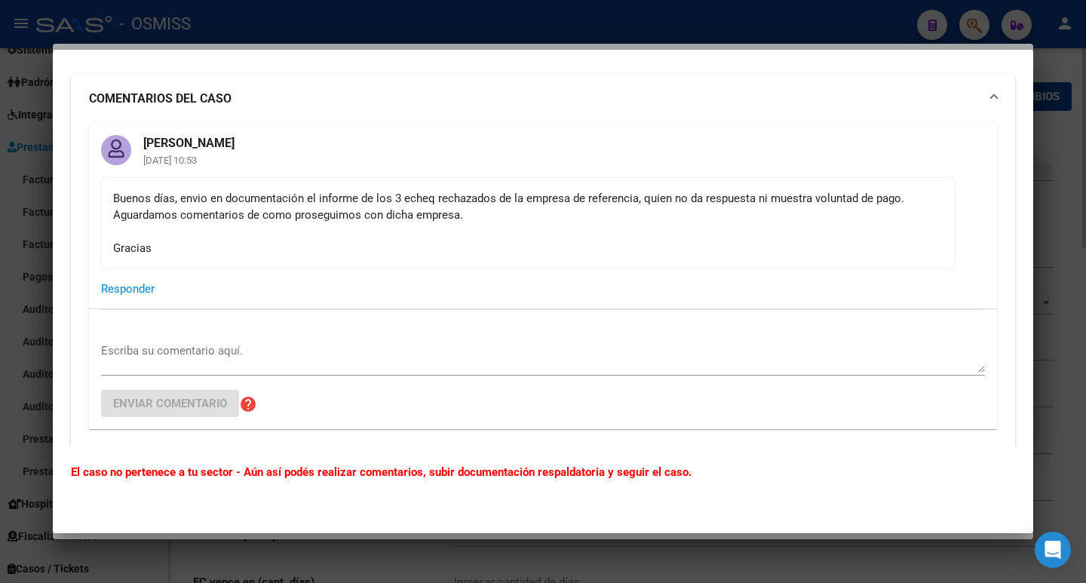
scroll to position [0, 0]
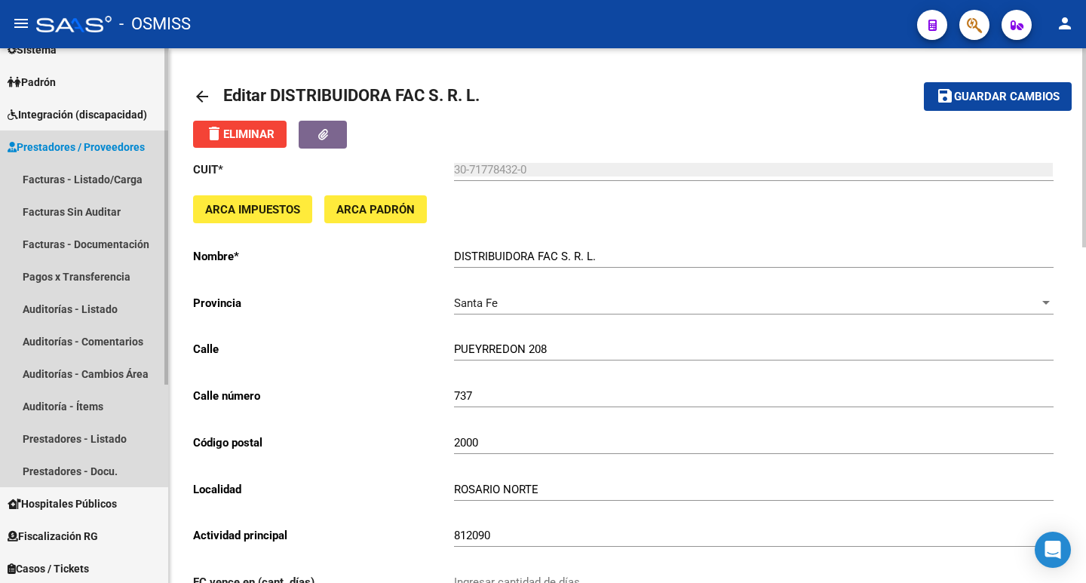
click at [51, 150] on span "Prestadores / Proveedores" at bounding box center [76, 147] width 137 height 17
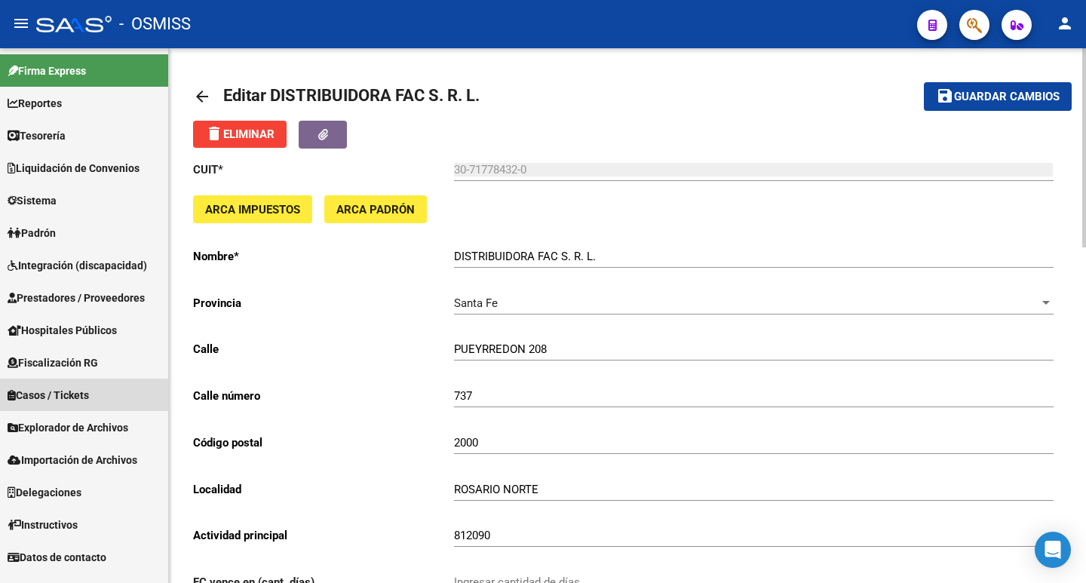
click at [89, 395] on span "Casos / Tickets" at bounding box center [48, 395] width 81 height 17
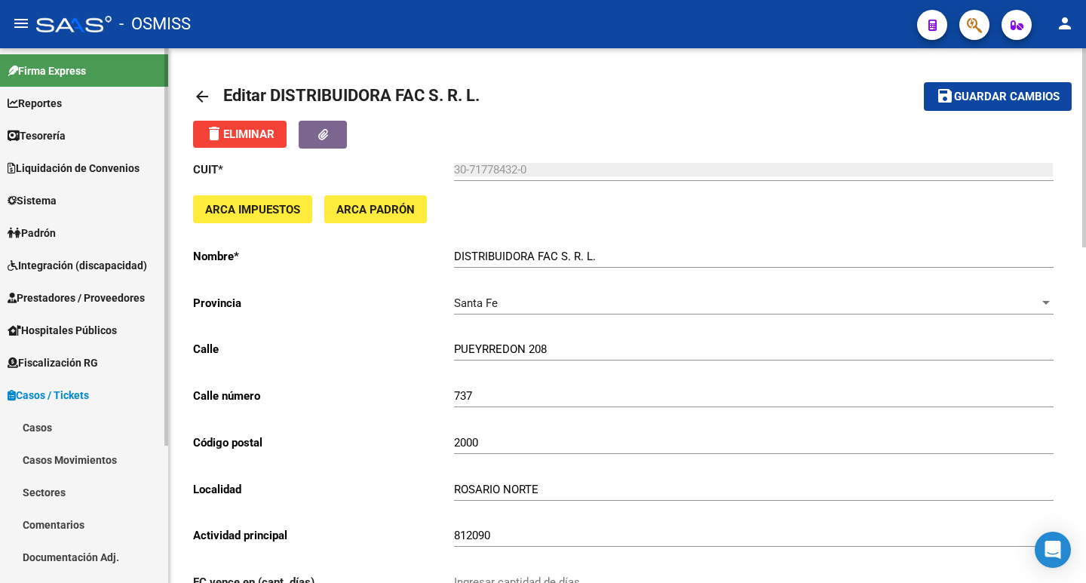
click at [36, 422] on link "Casos" at bounding box center [84, 427] width 168 height 32
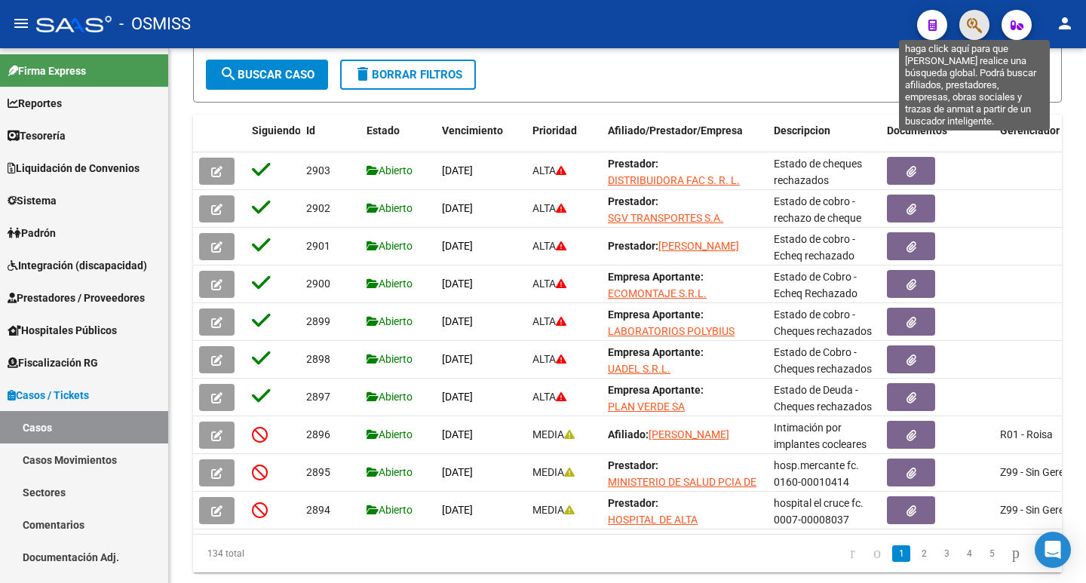
click at [971, 33] on icon "button" at bounding box center [974, 25] width 15 height 17
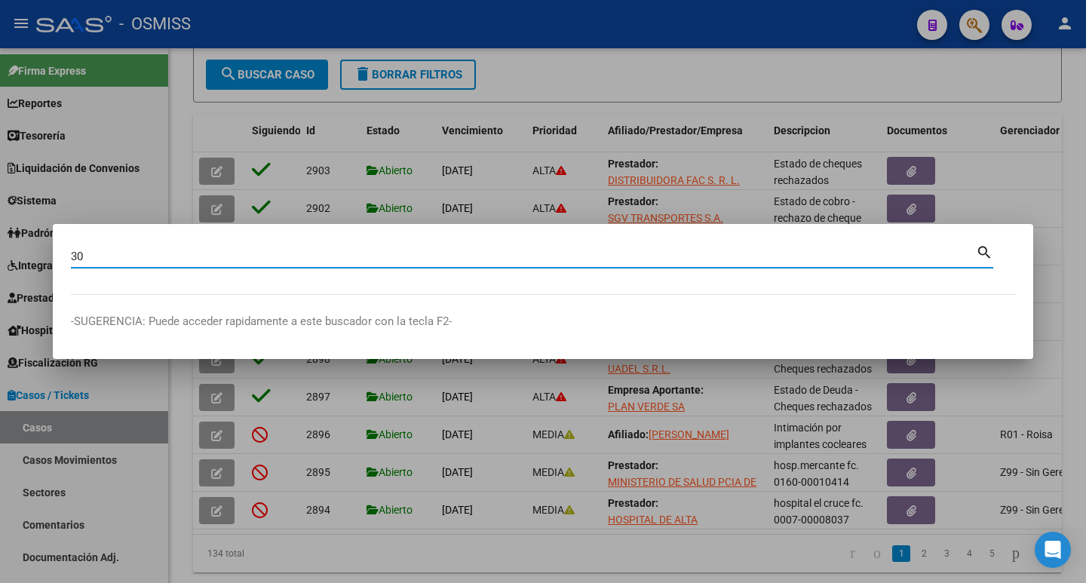
paste input "71123782"
type input "30711237824"
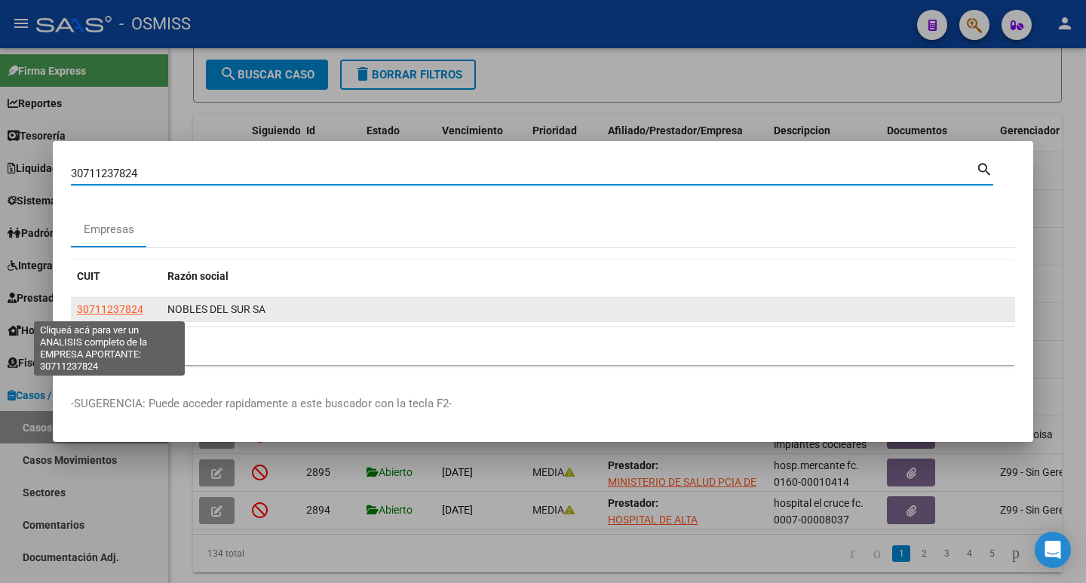
click at [116, 315] on span "30711237824" at bounding box center [110, 309] width 66 height 12
type textarea "30711237824"
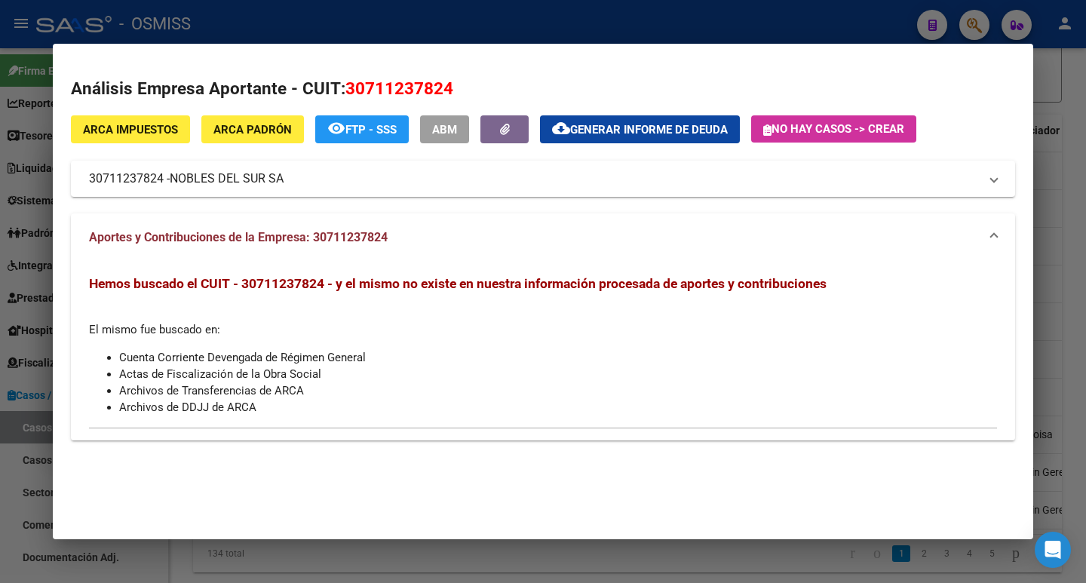
click at [805, 131] on span "No hay casos -> Crear" at bounding box center [833, 129] width 141 height 14
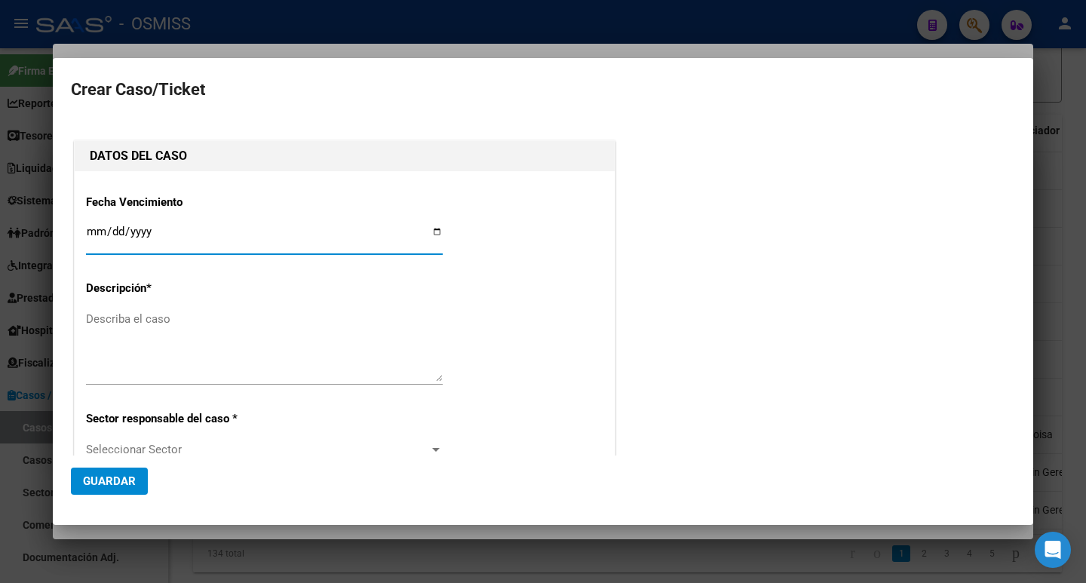
type input "30711237824"
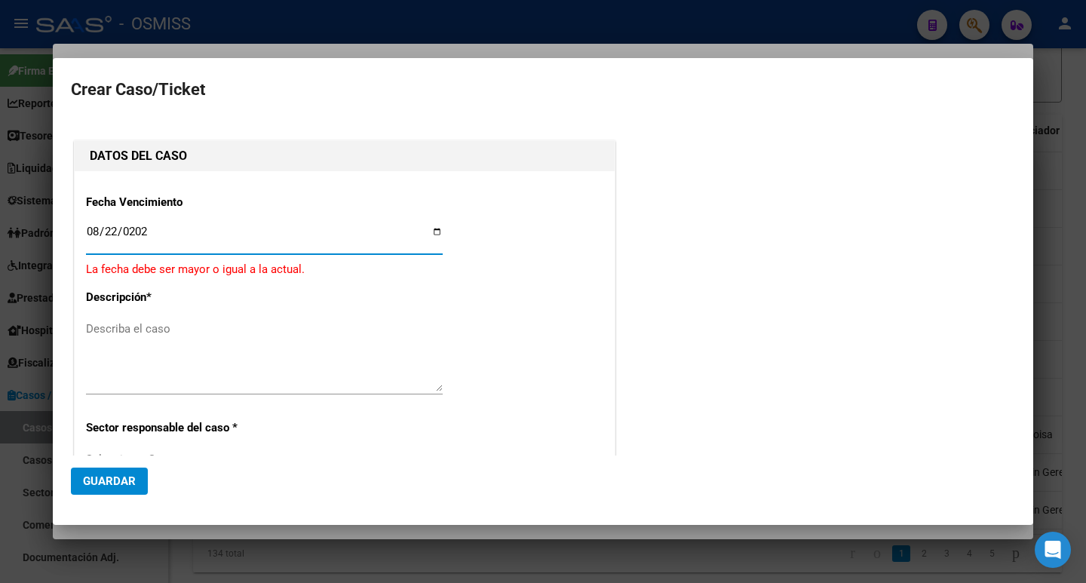
type input "[DATE]"
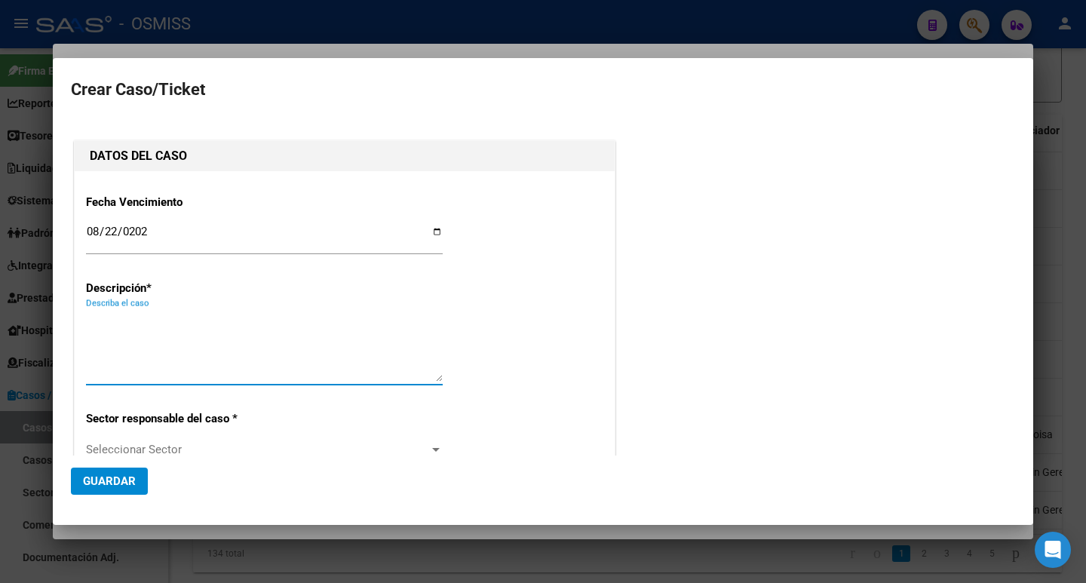
click at [246, 370] on textarea "Describa el caso" at bounding box center [264, 346] width 357 height 71
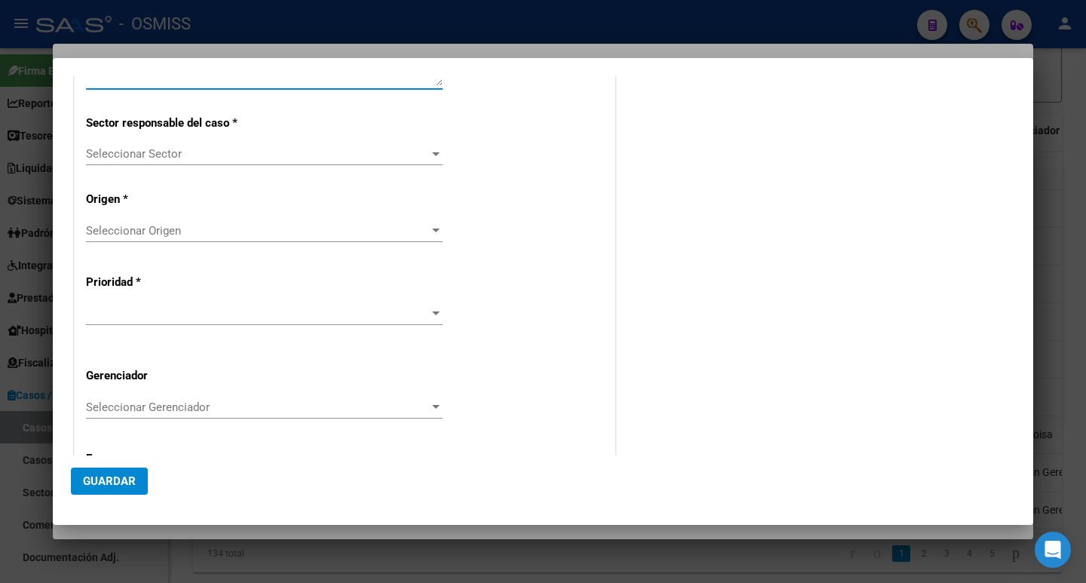
scroll to position [302, 0]
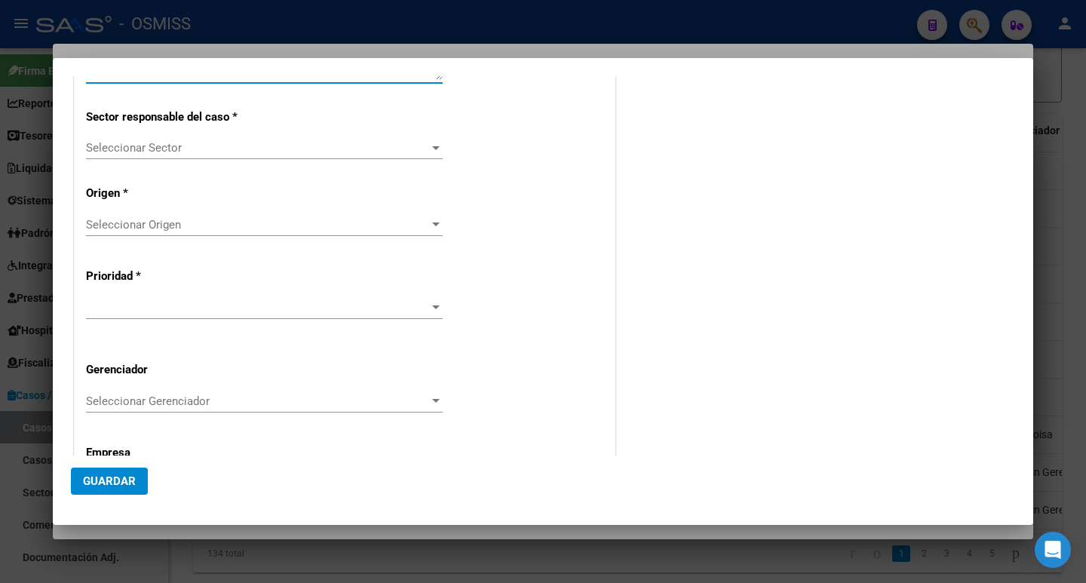
type textarea "Cheque rechazado"
click at [158, 134] on div "Fecha Vencimiento [DATE] Ingresar fecha Descripción * Cheque rechazado Describa…" at bounding box center [344, 196] width 517 height 631
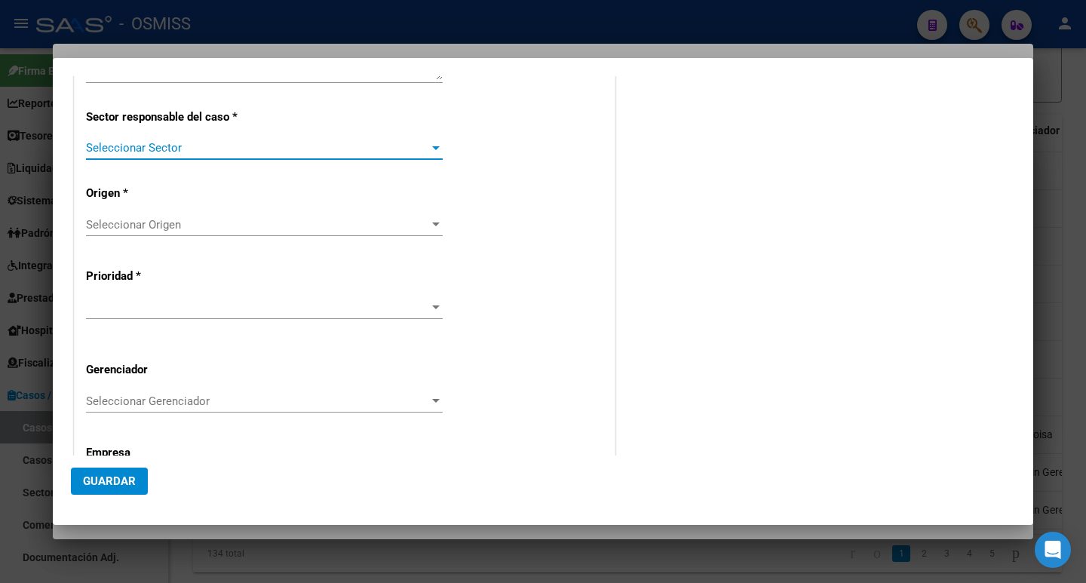
click at [171, 149] on span "Seleccionar Sector" at bounding box center [257, 148] width 343 height 14
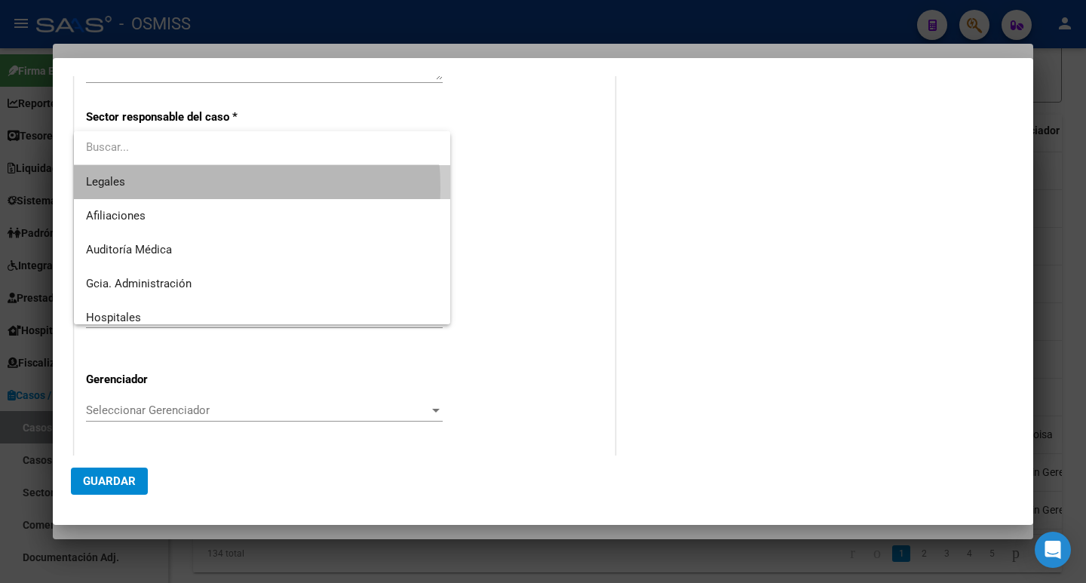
click at [161, 188] on span "Legales" at bounding box center [262, 182] width 352 height 34
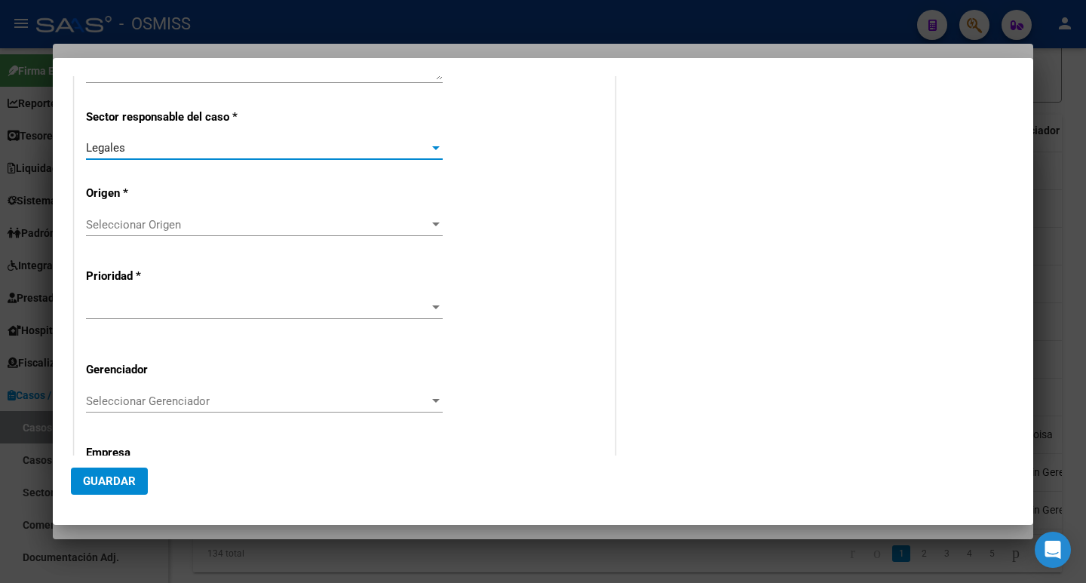
click at [202, 225] on span "Seleccionar Origen" at bounding box center [257, 225] width 343 height 14
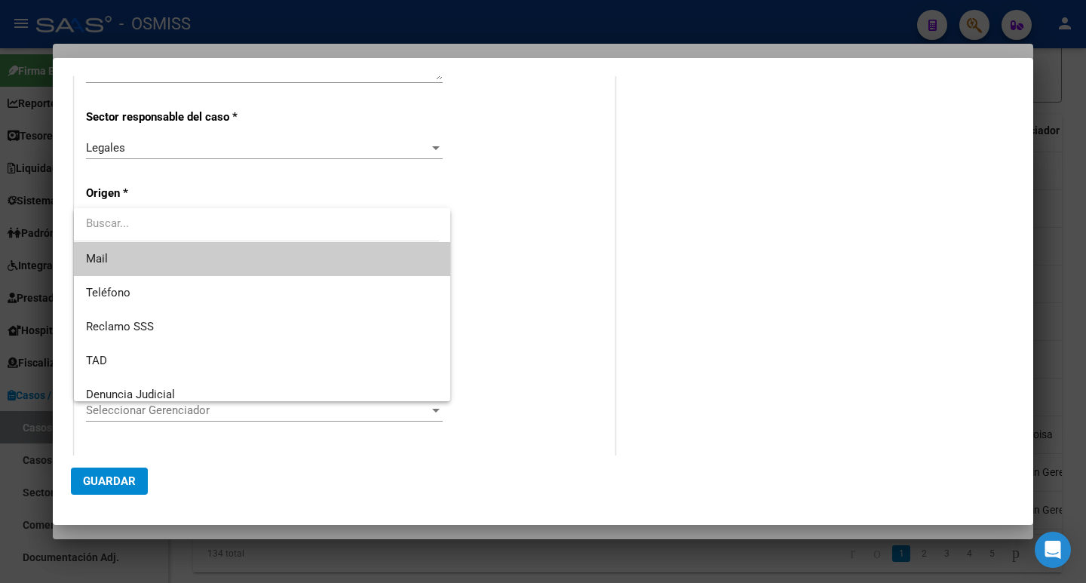
drag, startPoint x: 111, startPoint y: 268, endPoint x: 261, endPoint y: 291, distance: 151.9
click at [115, 268] on span "Mail" at bounding box center [262, 259] width 352 height 34
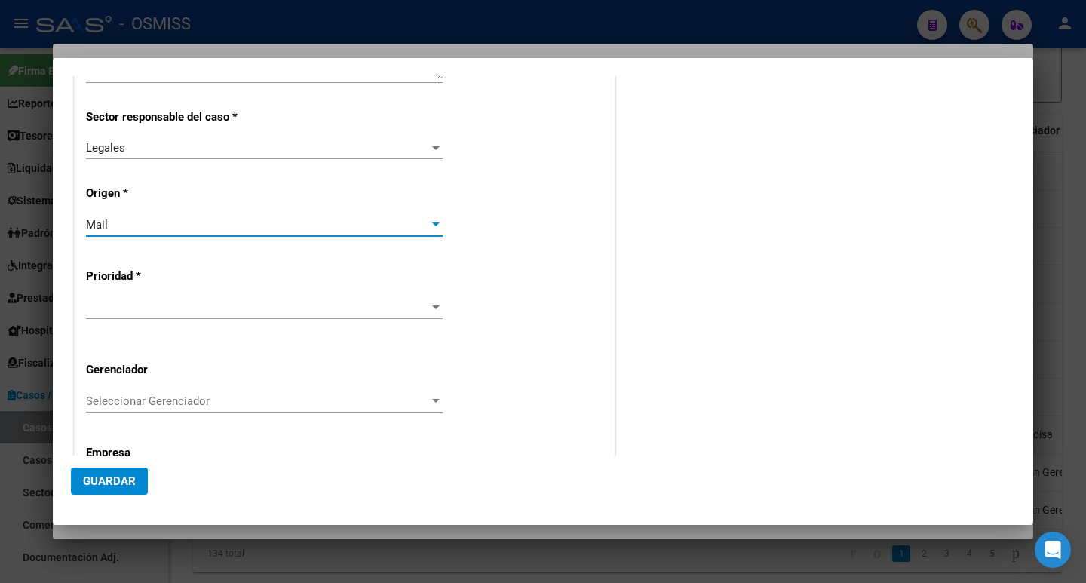
click at [187, 297] on div at bounding box center [264, 307] width 357 height 23
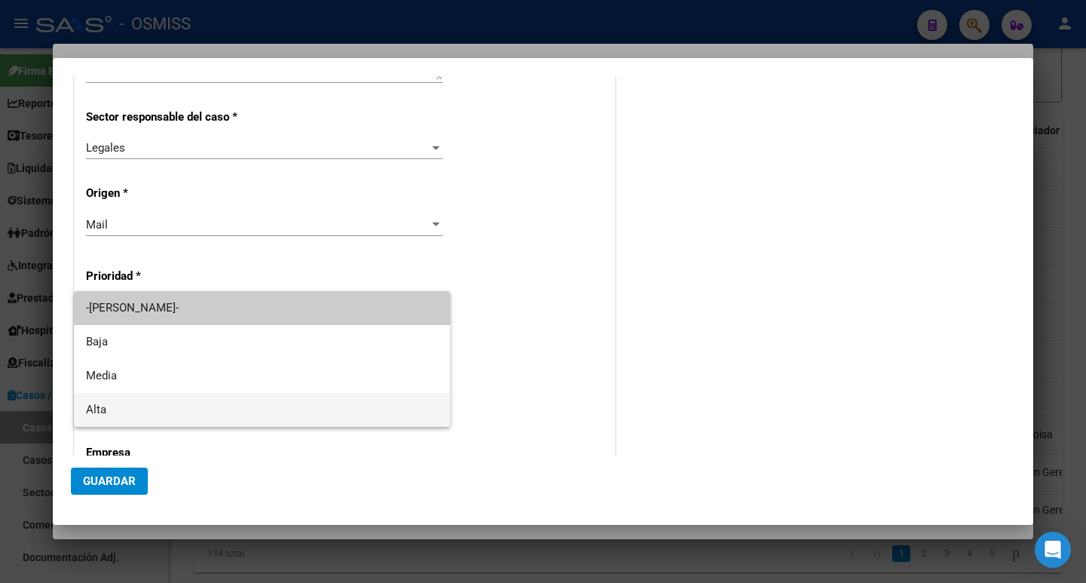
drag, startPoint x: 165, startPoint y: 405, endPoint x: 467, endPoint y: 409, distance: 301.8
click at [167, 405] on span "Alta" at bounding box center [262, 410] width 352 height 34
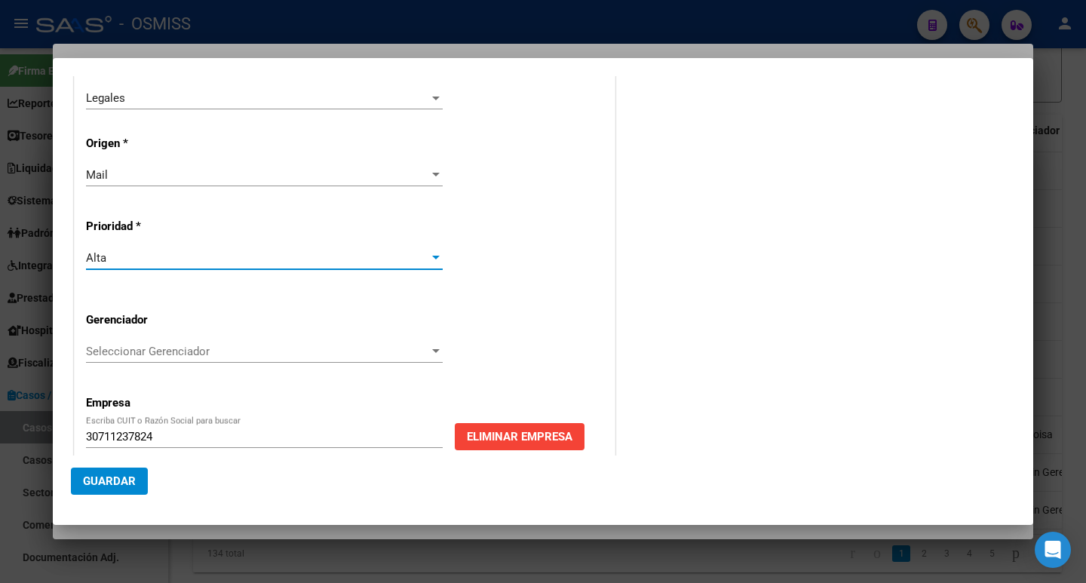
scroll to position [373, 0]
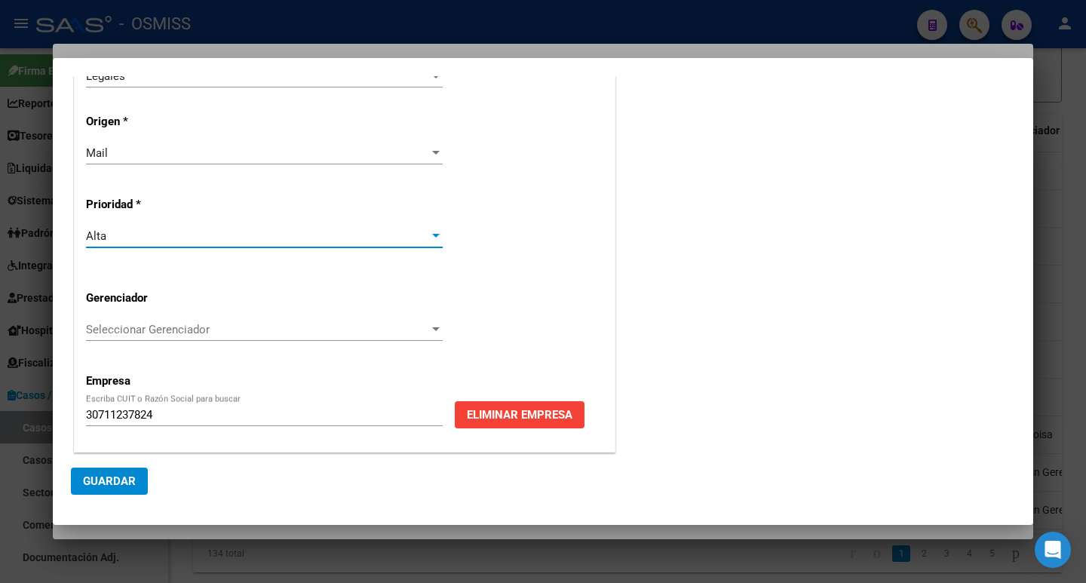
click at [118, 486] on span "Guardar" at bounding box center [109, 481] width 53 height 14
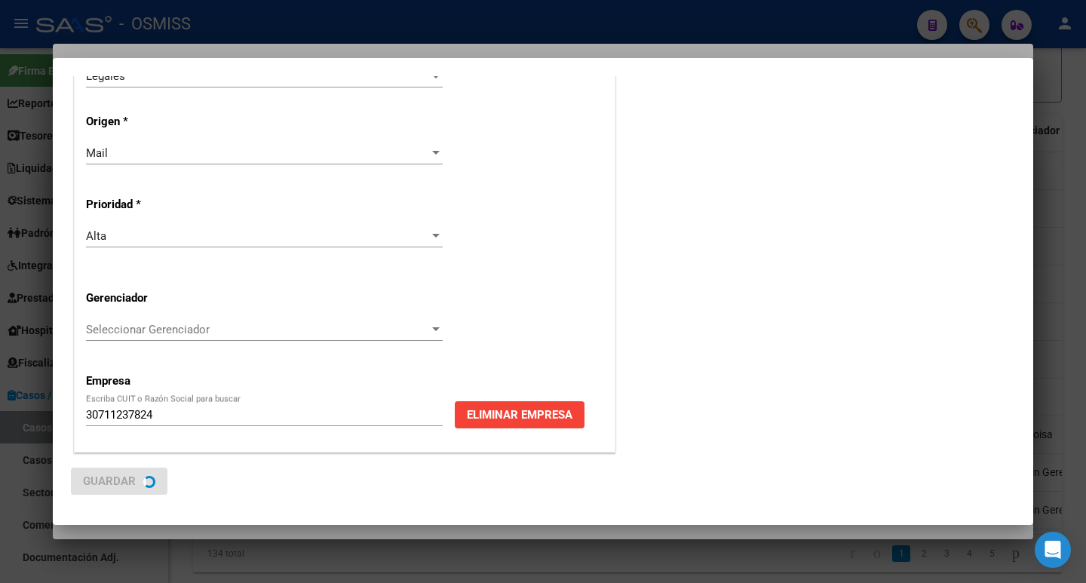
scroll to position [0, 0]
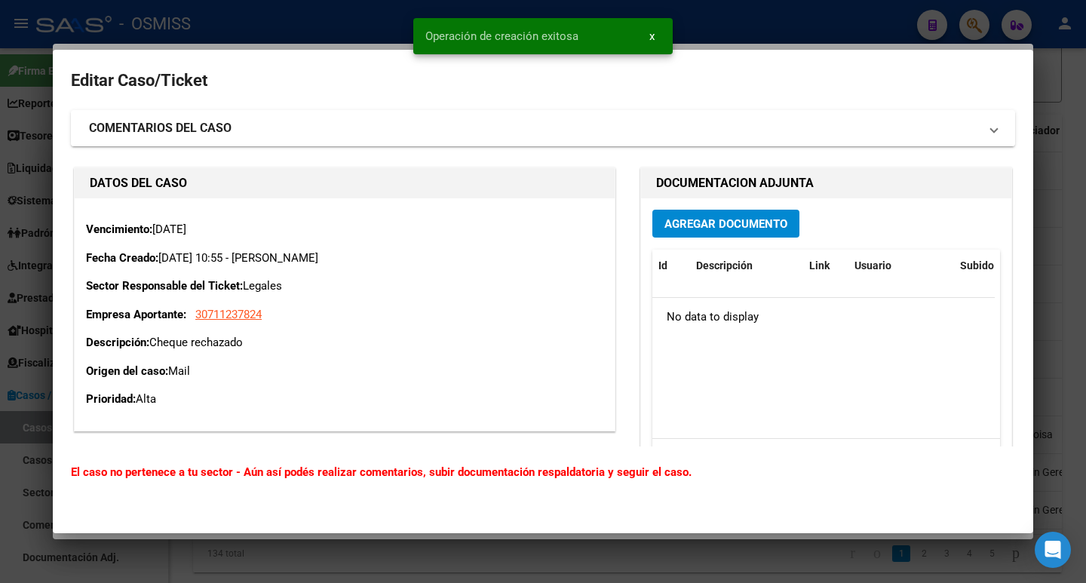
click at [273, 137] on mat-panel-title "COMENTARIOS DEL CASO" at bounding box center [534, 128] width 890 height 18
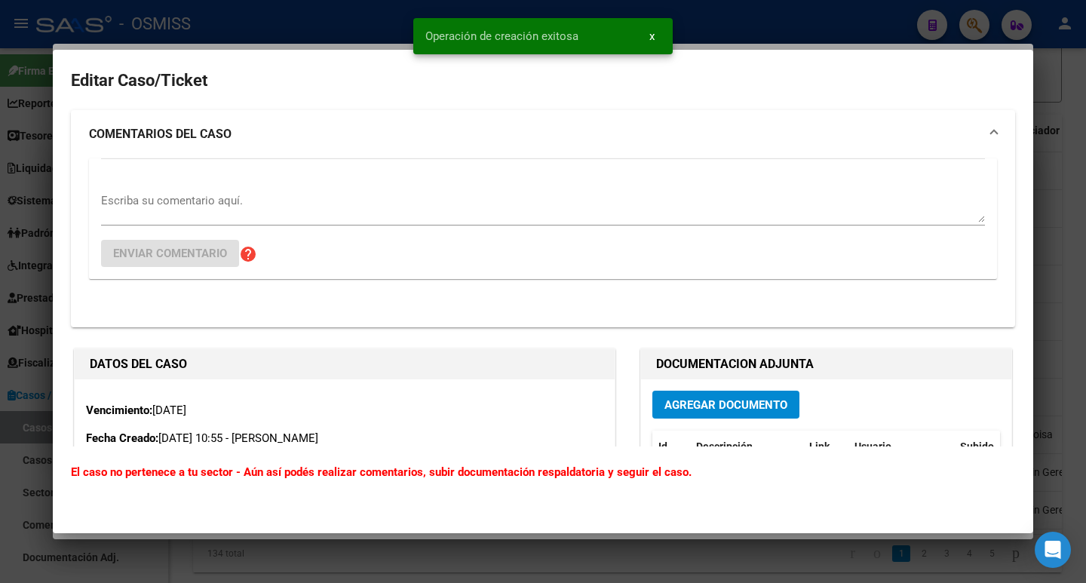
click at [168, 224] on div "Escriba su comentario aquí." at bounding box center [543, 207] width 884 height 36
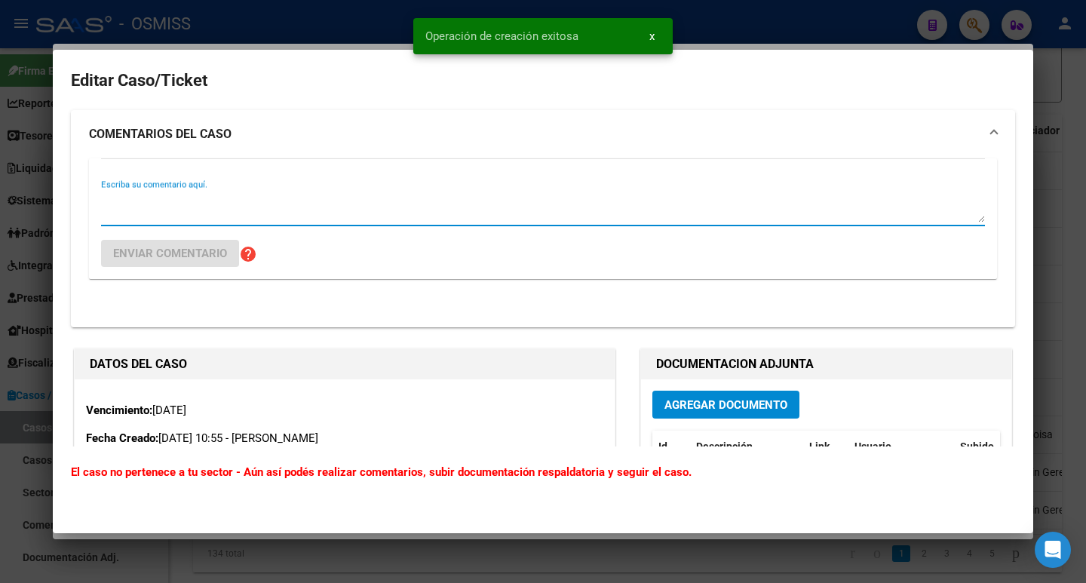
click at [166, 211] on textarea "Escriba su comentario aquí." at bounding box center [543, 207] width 884 height 30
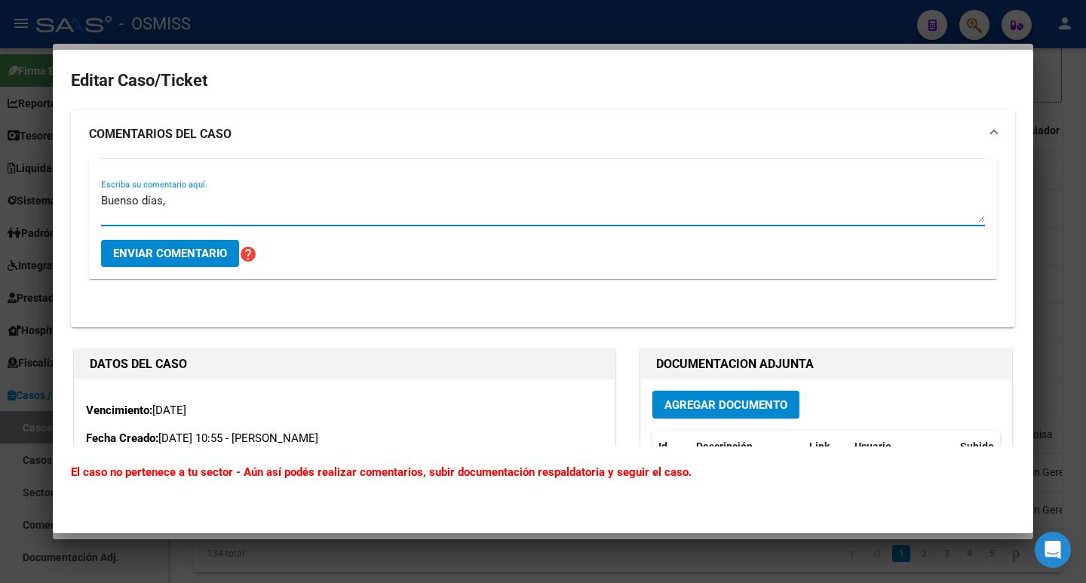
click at [137, 201] on textarea "Buenso días," at bounding box center [543, 207] width 884 height 30
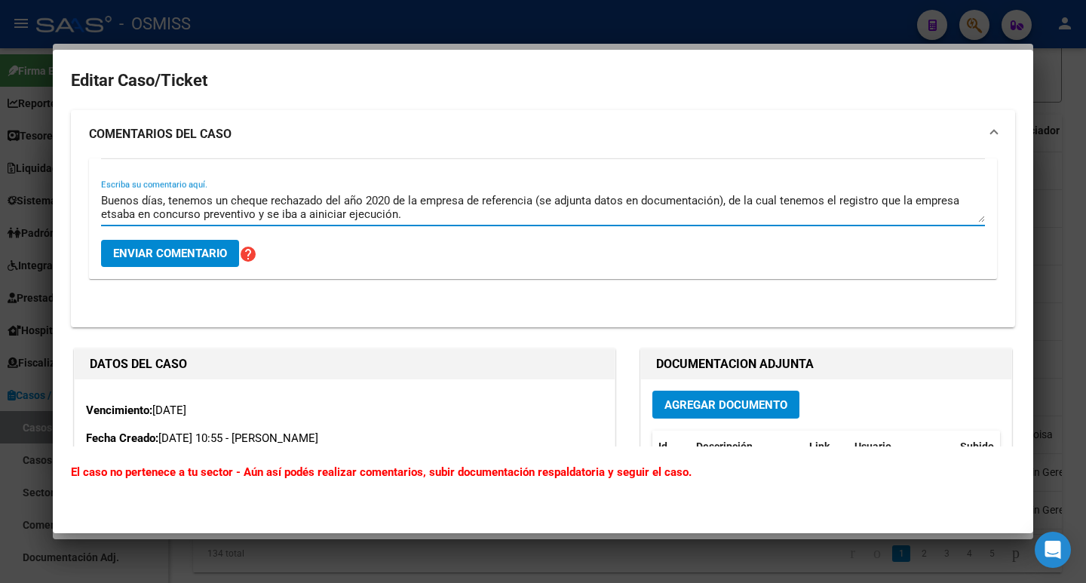
scroll to position [12, 0]
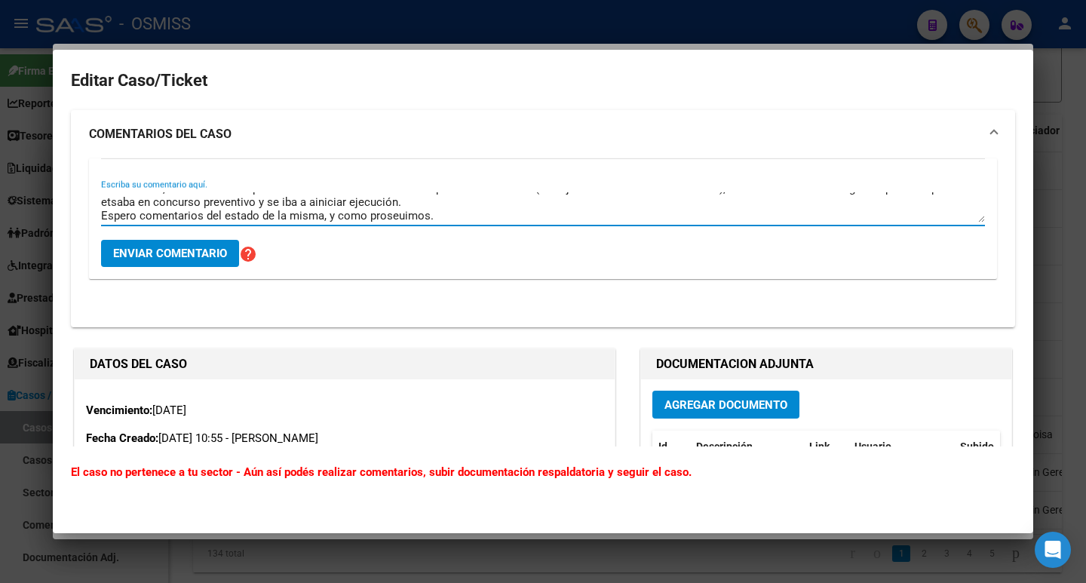
click at [391, 216] on textarea "Buenos días, tenemos un cheque rechazado del año 2020 de la empresa de referenc…" at bounding box center [543, 207] width 884 height 30
click at [121, 199] on textarea "Buenos días, tenemos un cheque rechazado del año 2020 de la empresa de referenc…" at bounding box center [543, 207] width 884 height 30
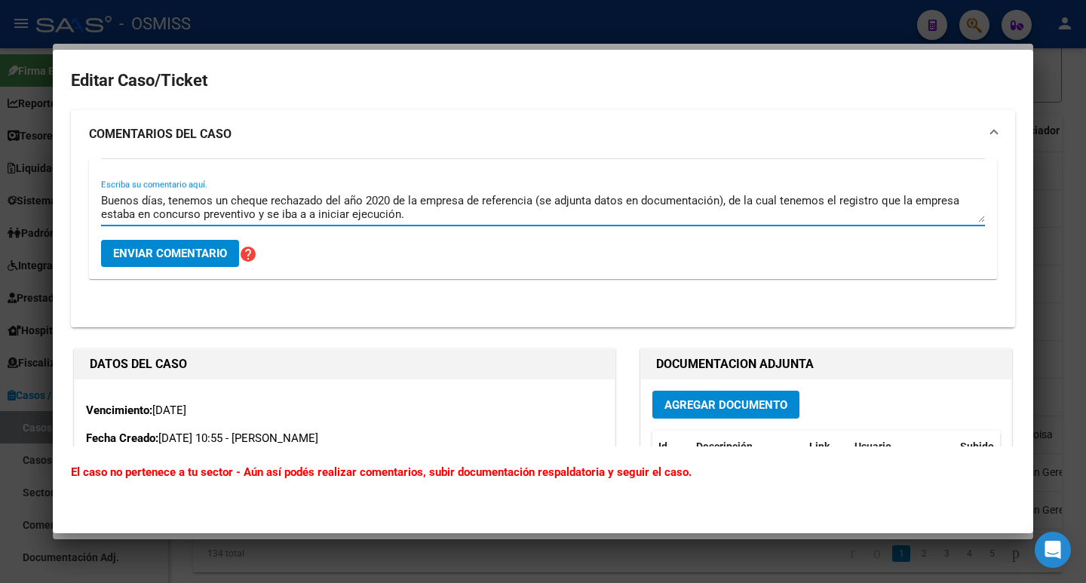
scroll to position [14, 0]
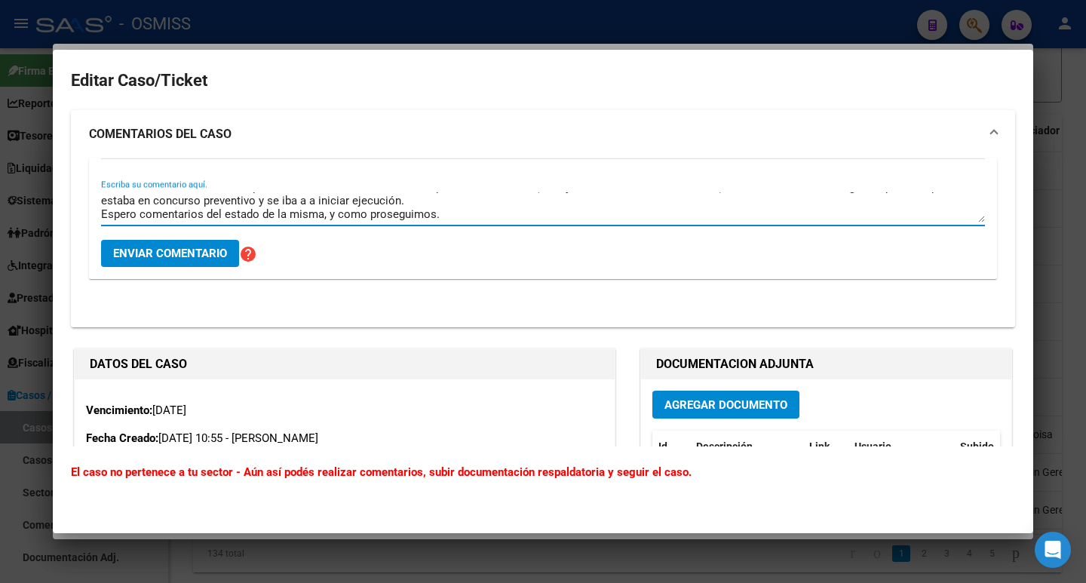
click at [457, 213] on textarea "Buenos días, tenemos un cheque rechazado del año 2020 de la empresa de referenc…" at bounding box center [543, 207] width 884 height 30
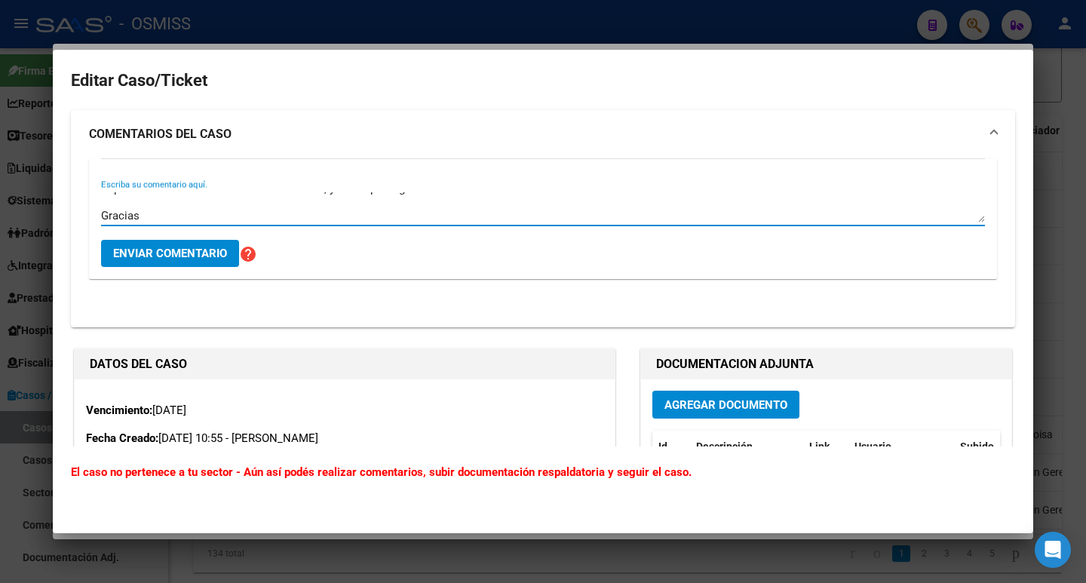
type textarea "Buenos días, tenemos un cheque rechazado del año 2020 de la empresa de referenc…"
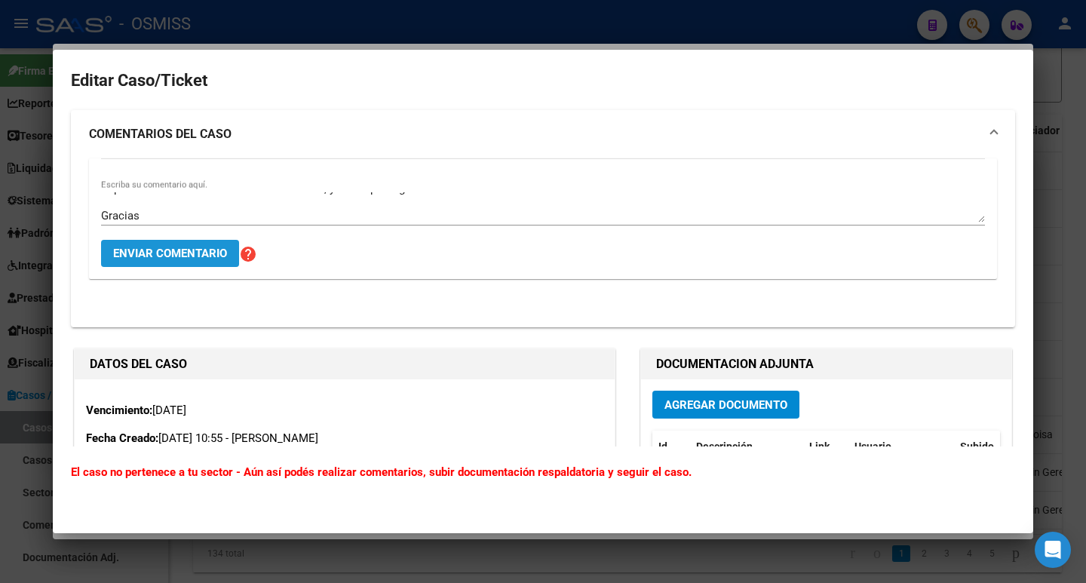
click at [186, 245] on button "Enviar comentario" at bounding box center [170, 253] width 138 height 27
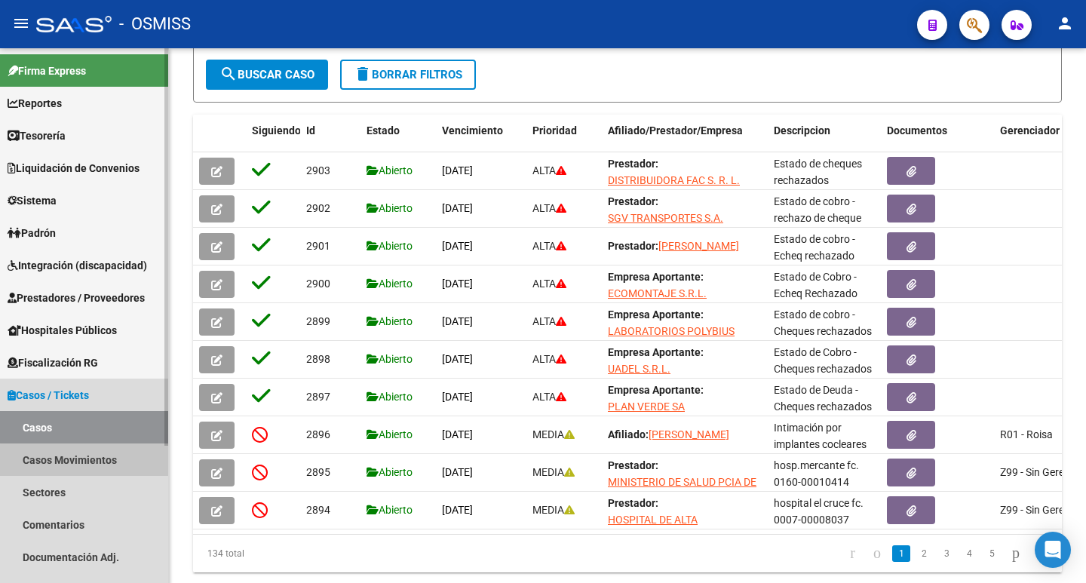
click at [87, 460] on link "Casos Movimientos" at bounding box center [84, 460] width 168 height 32
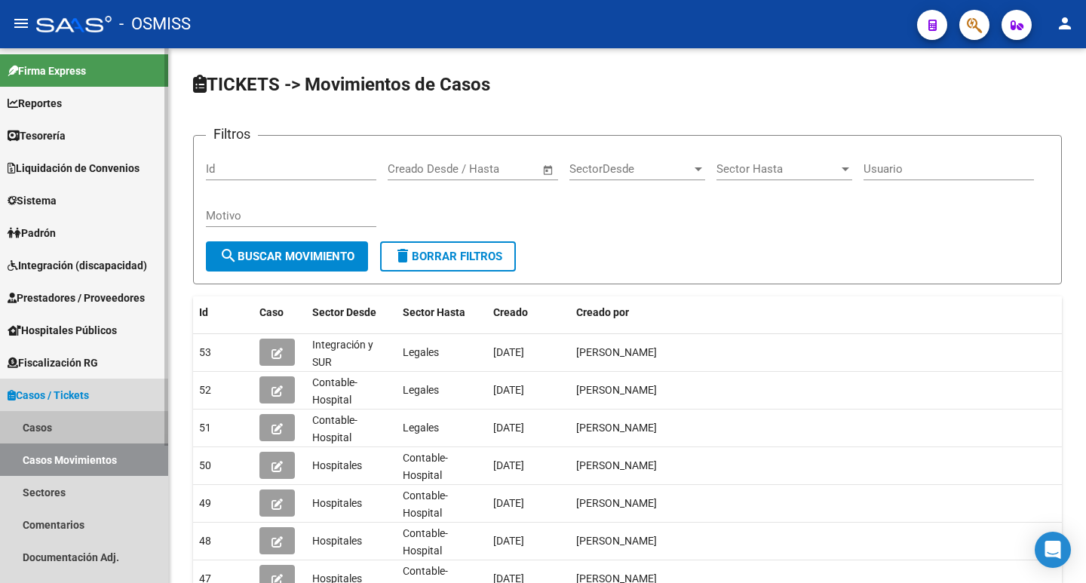
click at [68, 429] on link "Casos" at bounding box center [84, 427] width 168 height 32
